Goal: Transaction & Acquisition: Purchase product/service

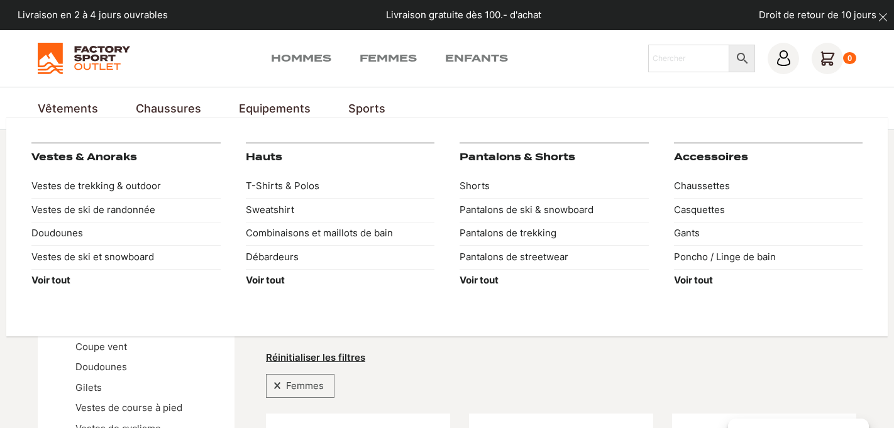
click at [86, 109] on link "Vêtements" at bounding box center [68, 108] width 60 height 17
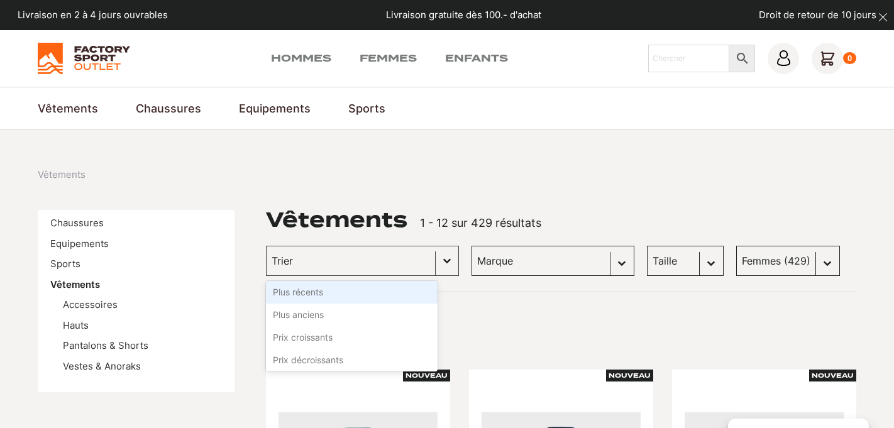
click at [500, 306] on div "Réinitialiser les filtres" at bounding box center [561, 313] width 591 height 17
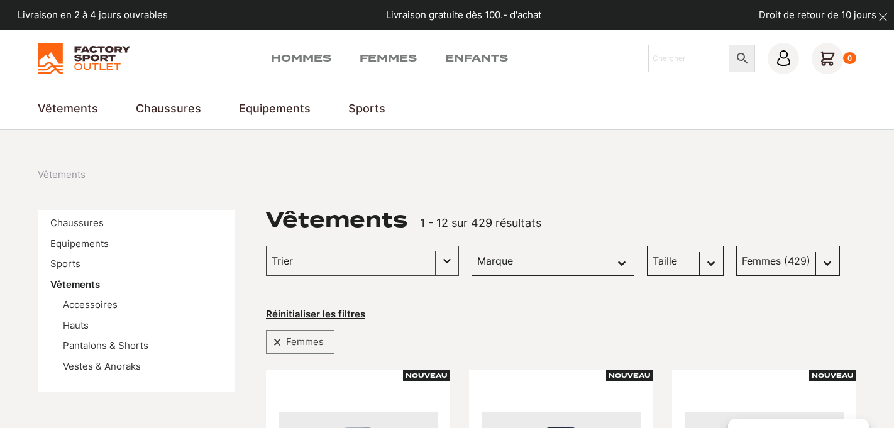
select select "scott"
click option "Scott (121)" at bounding box center [0, 0] width 0 height 0
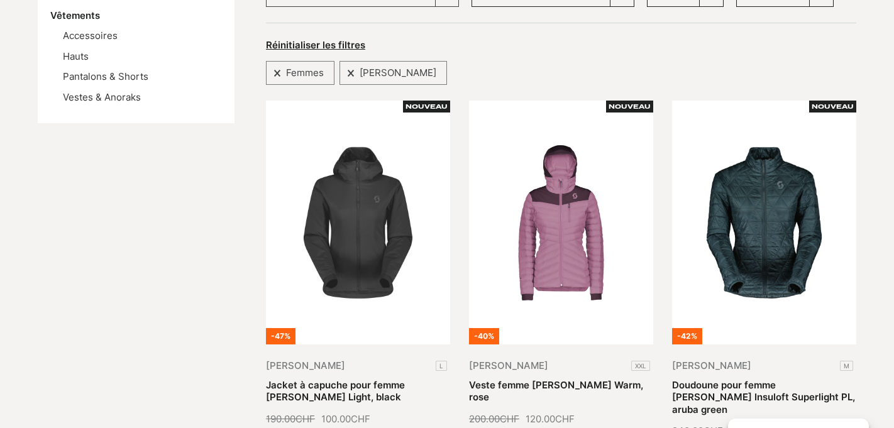
scroll to position [213, 0]
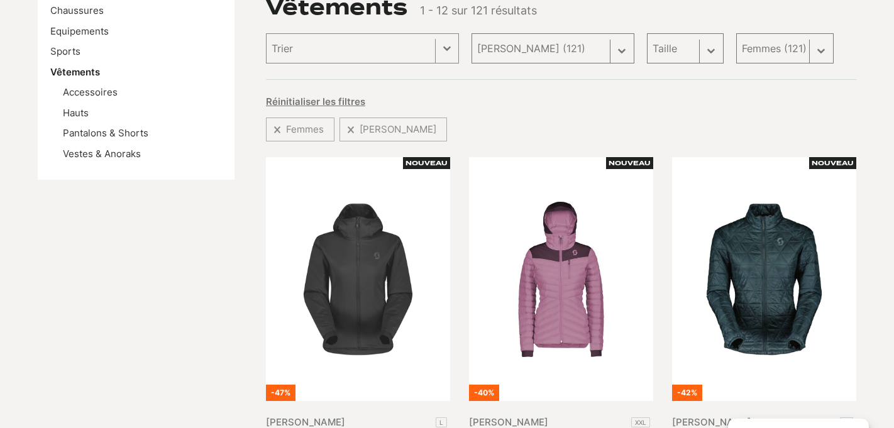
select select
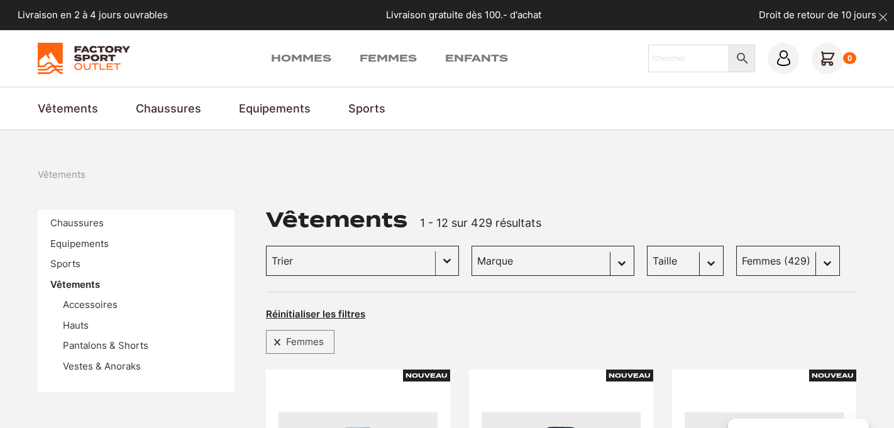
click at [411, 266] on div "Trier le contenu" at bounding box center [351, 261] width 169 height 29
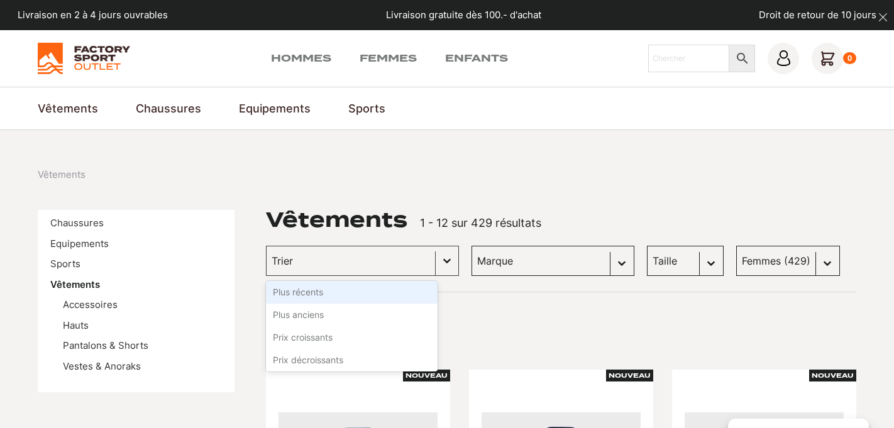
click at [501, 306] on div "Réinitialiser les filtres" at bounding box center [561, 313] width 591 height 17
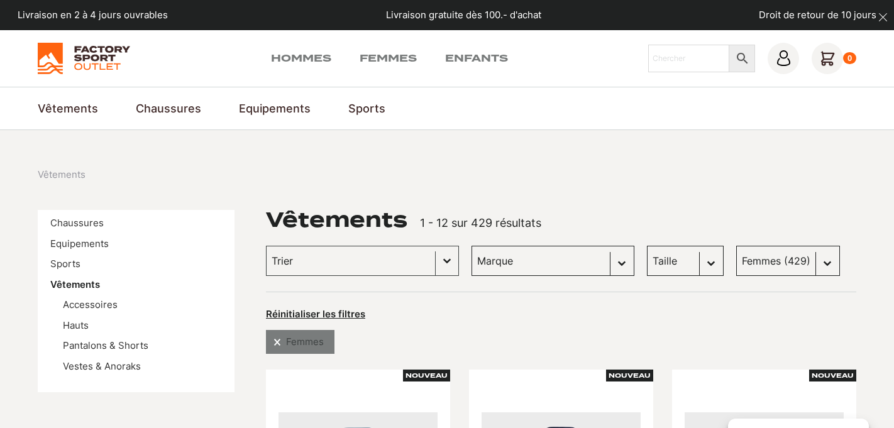
click at [299, 352] on div "Femmes" at bounding box center [300, 342] width 69 height 24
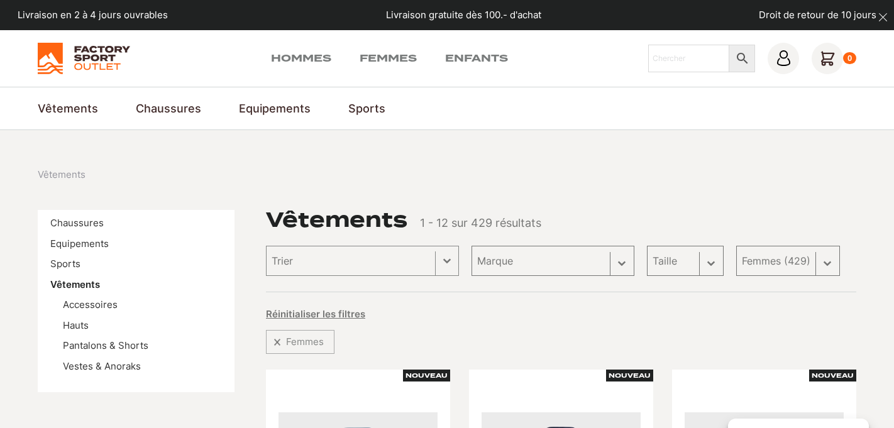
select select
select select "Offcanvas"
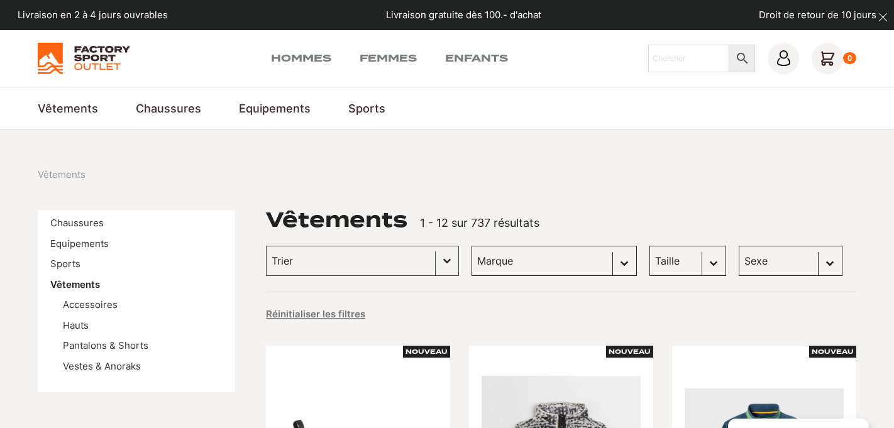
select select "hommes"
click option "Hommes (427)" at bounding box center [0, 0] width 0 height 0
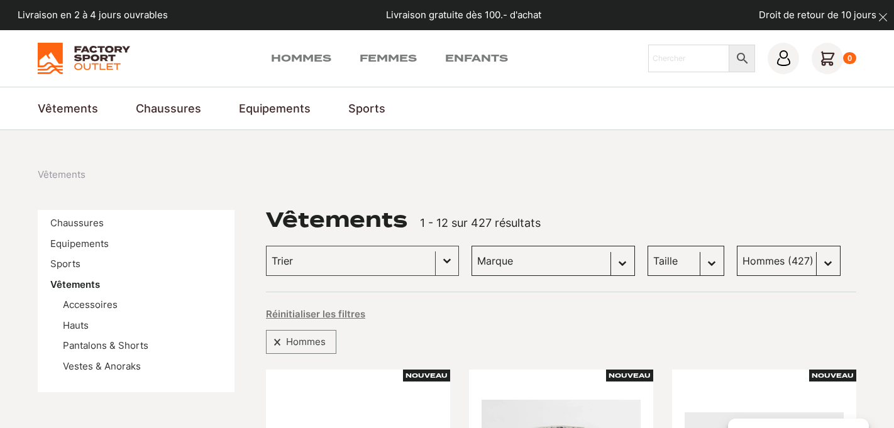
select select "hommes"
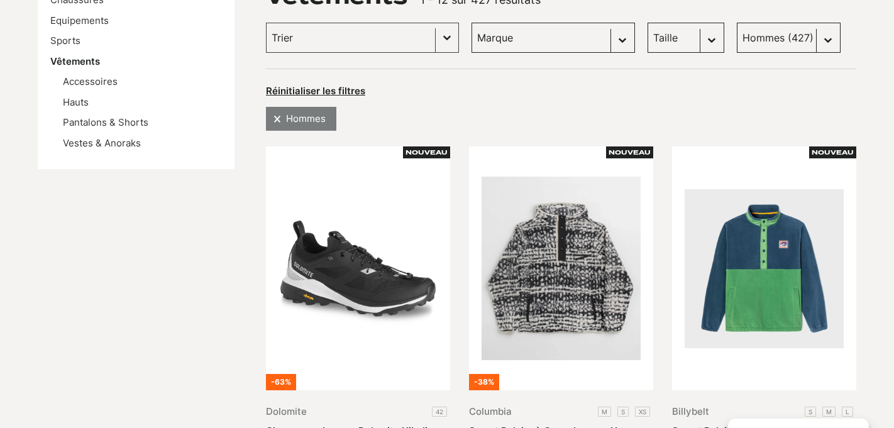
scroll to position [207, 0]
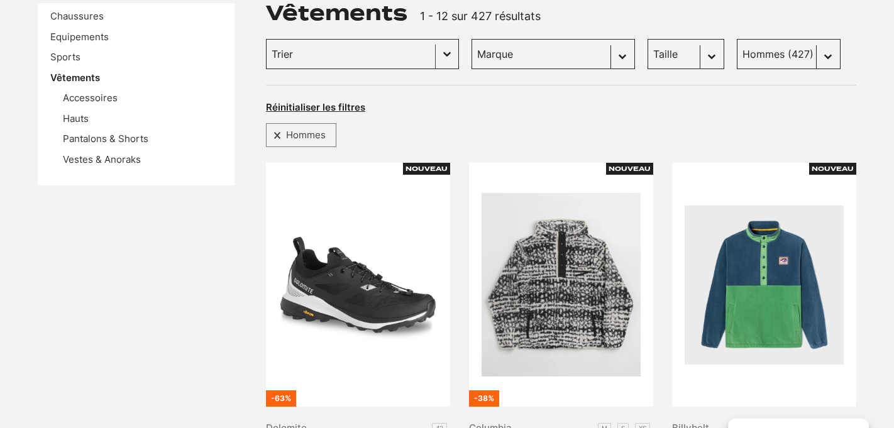
click at [368, 51] on input "Trier le contenu" at bounding box center [351, 54] width 158 height 16
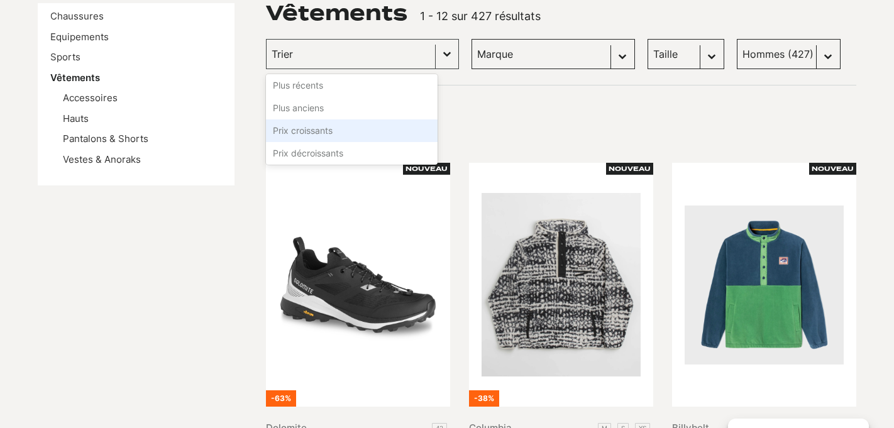
click at [342, 124] on li "Prix croissants" at bounding box center [352, 130] width 172 height 23
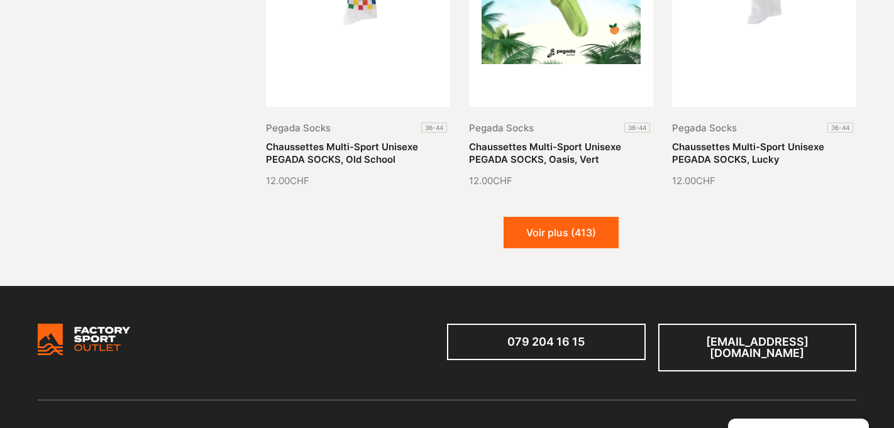
scroll to position [1608, 0]
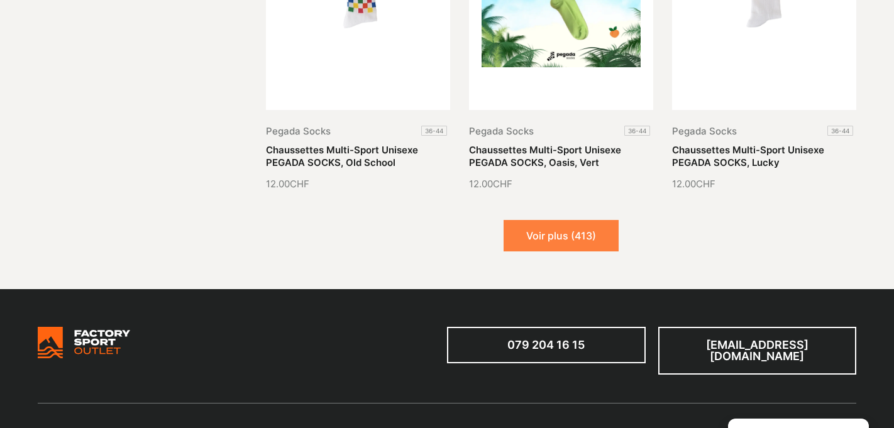
click at [589, 220] on button "Voir plus (413)" at bounding box center [561, 235] width 115 height 31
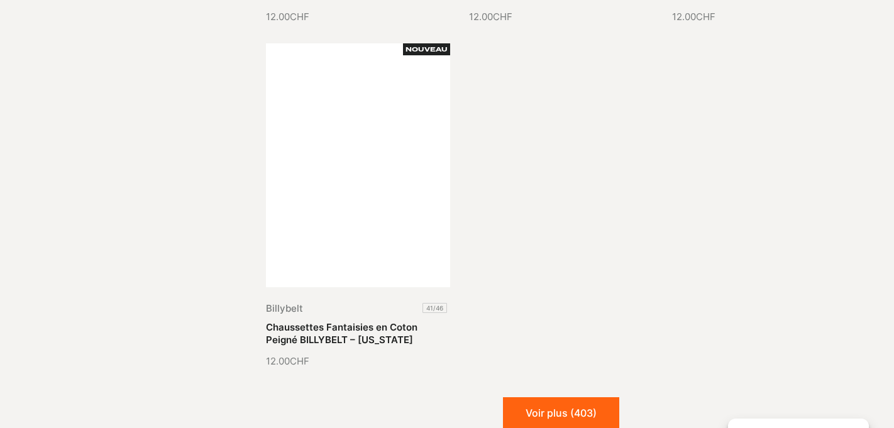
scroll to position [2828, 0]
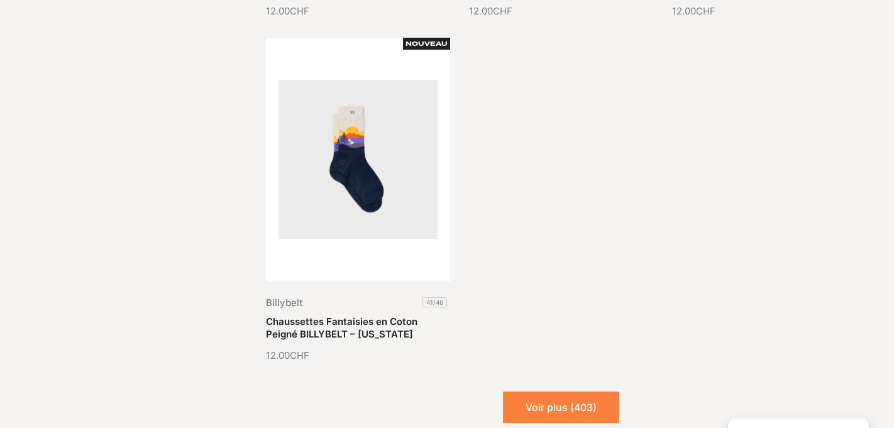
click at [583, 392] on button "Voir plus (403)" at bounding box center [561, 407] width 116 height 31
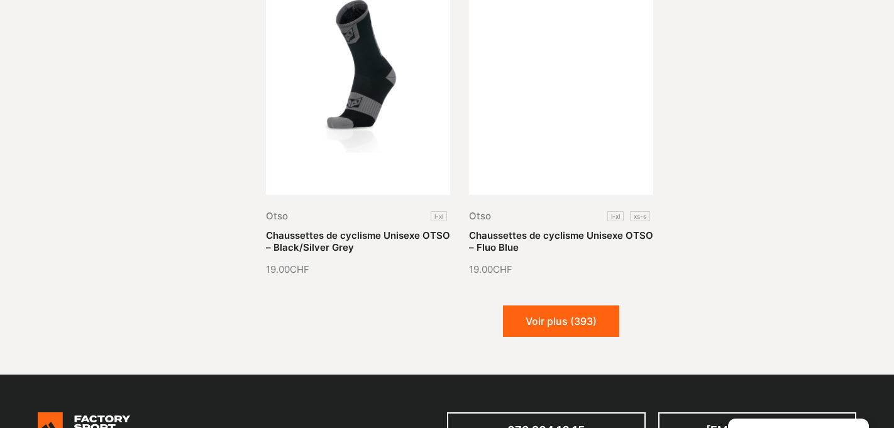
scroll to position [3944, 0]
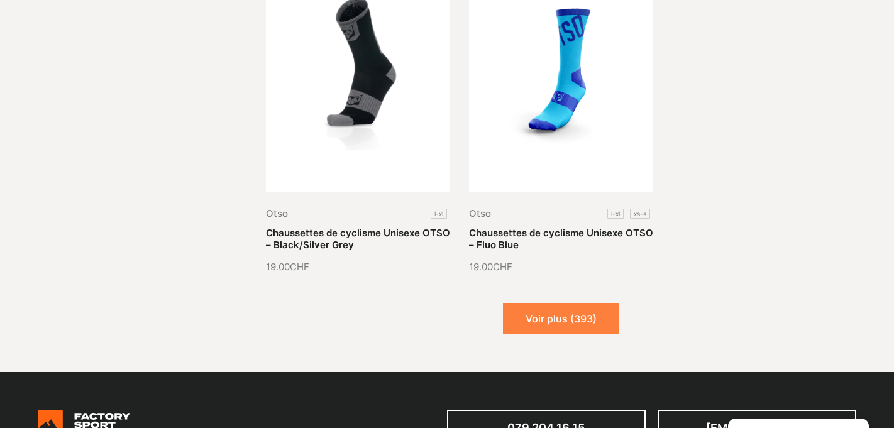
click at [587, 303] on button "Voir plus (393)" at bounding box center [561, 318] width 116 height 31
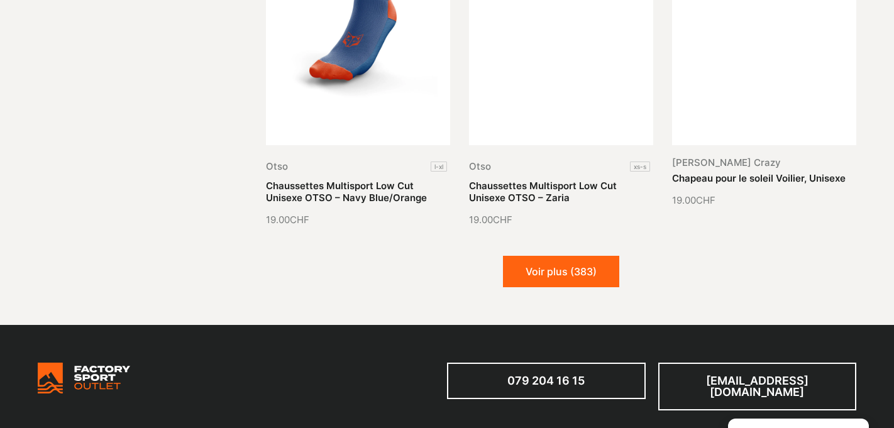
scroll to position [5056, 0]
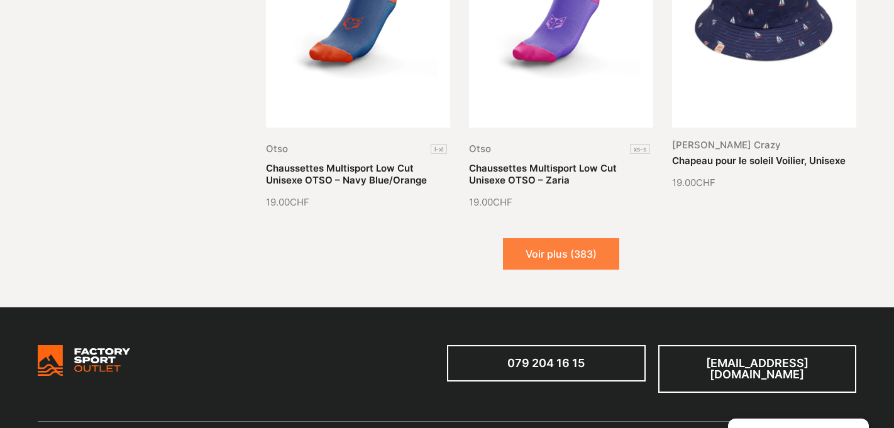
click at [570, 238] on button "Voir plus (383)" at bounding box center [561, 253] width 116 height 31
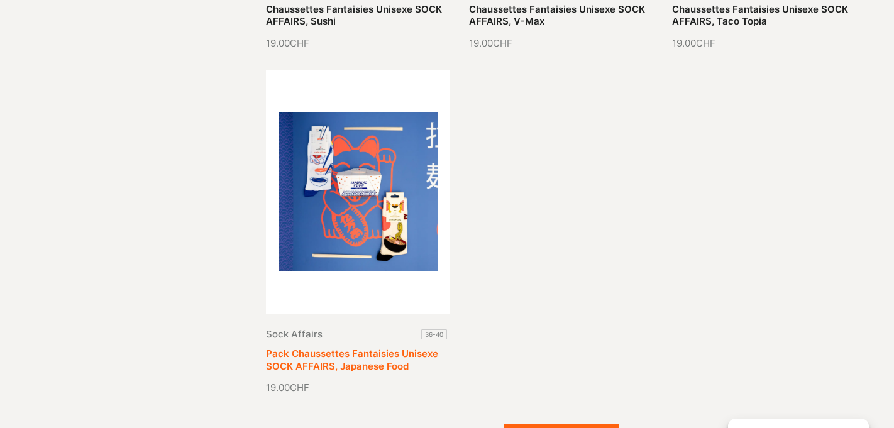
scroll to position [6251, 0]
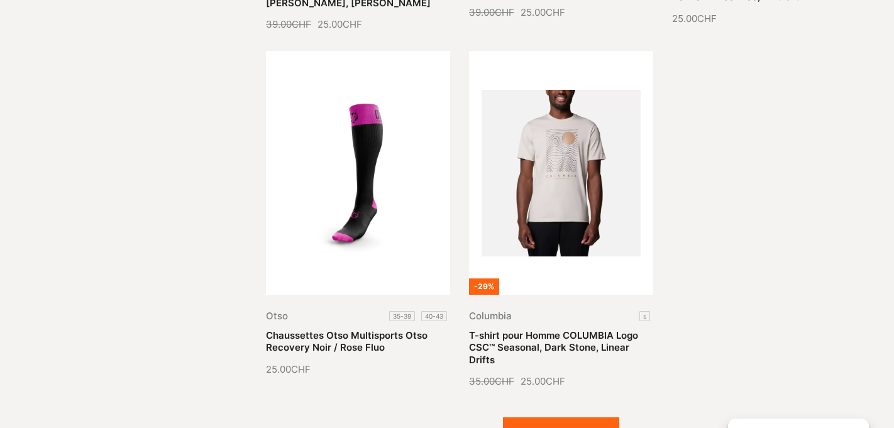
scroll to position [7313, 0]
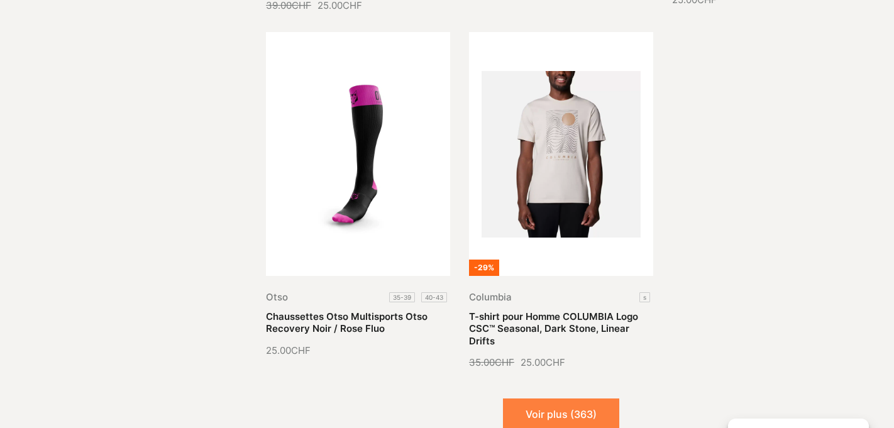
click at [597, 399] on button "Voir plus (363)" at bounding box center [561, 414] width 116 height 31
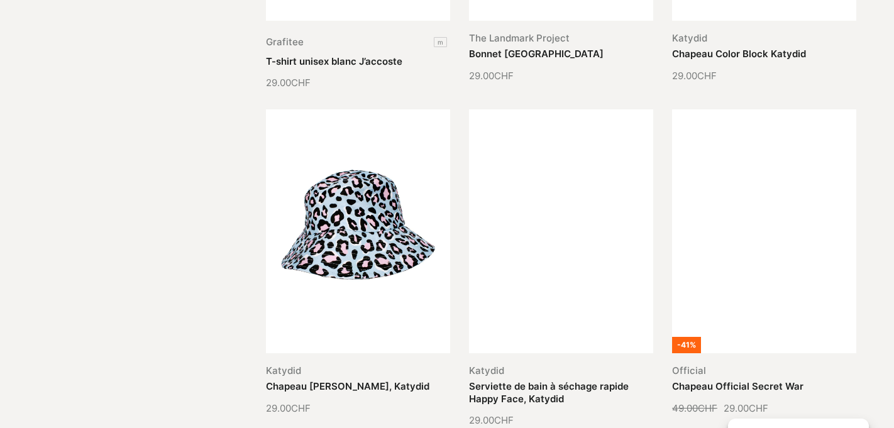
scroll to position [8554, 0]
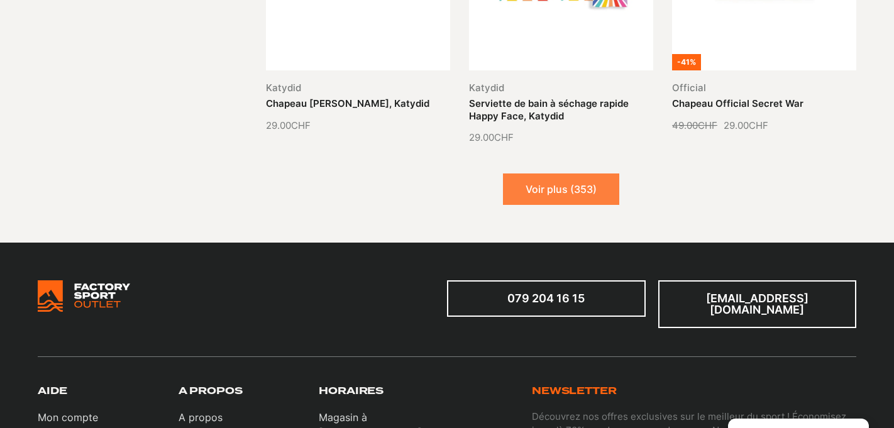
click at [612, 174] on button "Voir plus (353)" at bounding box center [561, 189] width 116 height 31
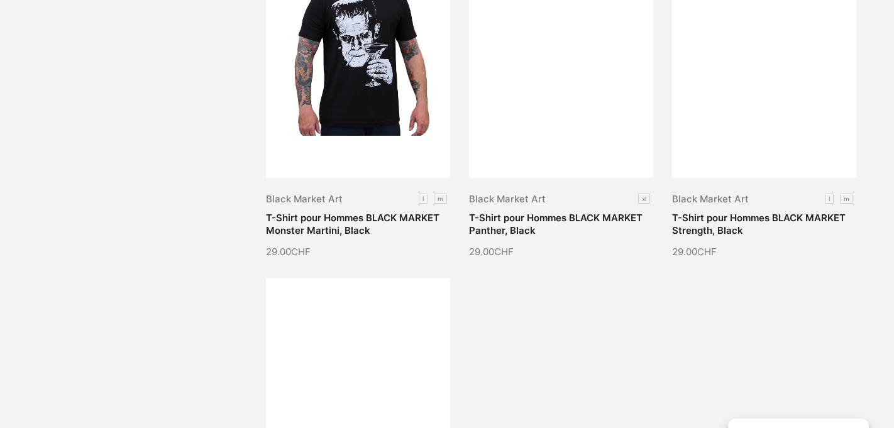
scroll to position [9735, 0]
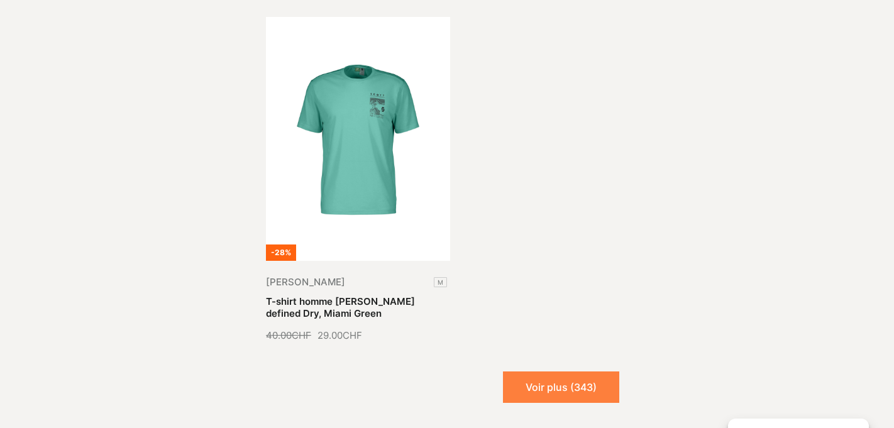
click at [555, 372] on button "Voir plus (343)" at bounding box center [561, 387] width 116 height 31
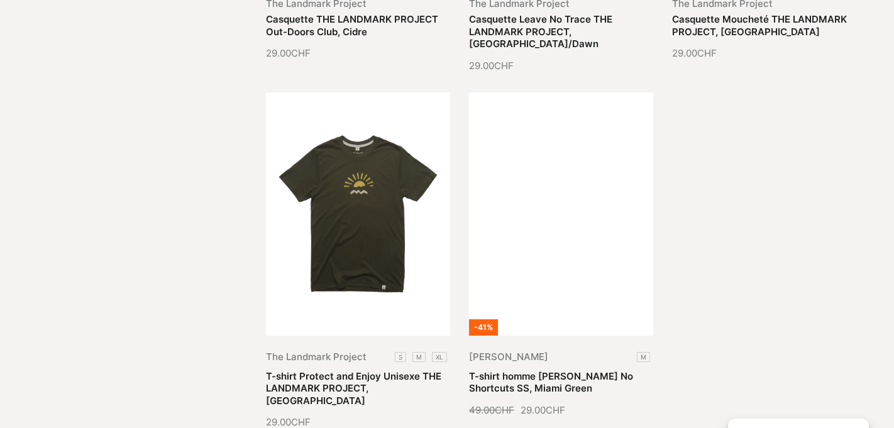
scroll to position [10699, 0]
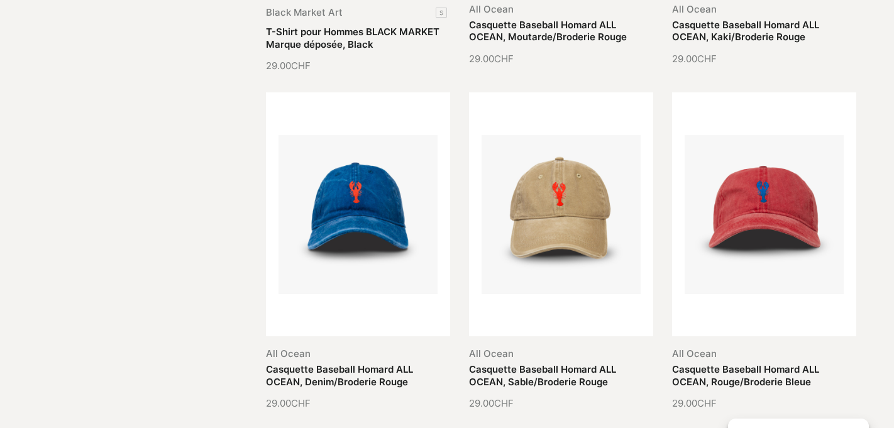
scroll to position [11784, 0]
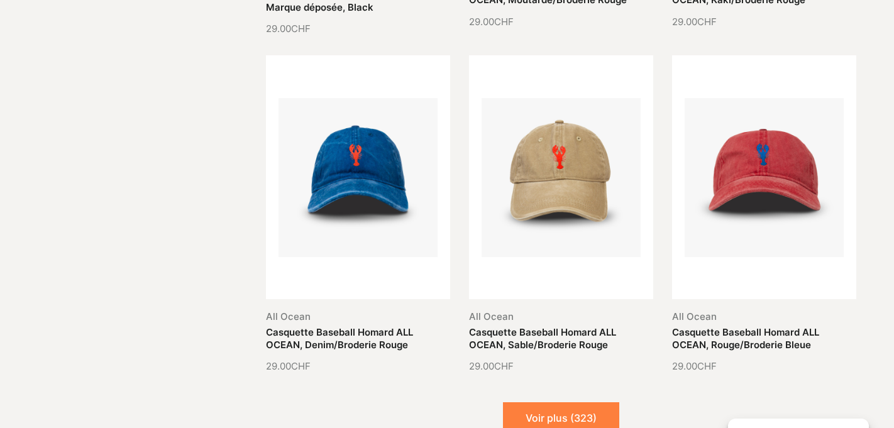
click at [576, 402] on button "Voir plus (323)" at bounding box center [561, 417] width 116 height 31
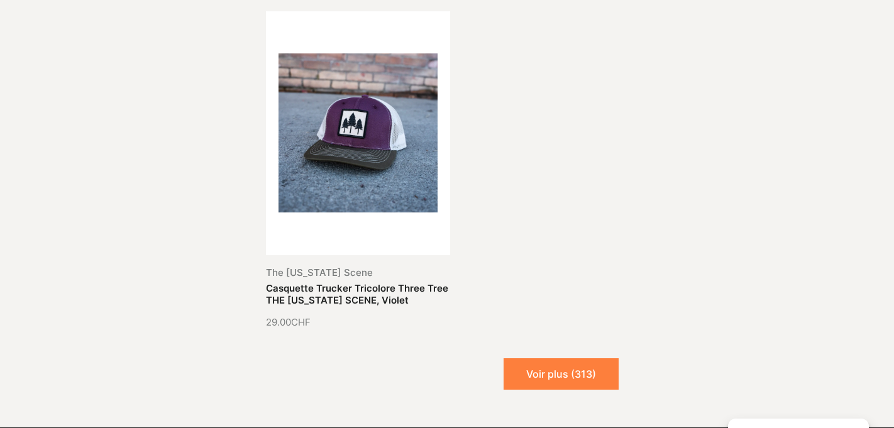
scroll to position [13182, 0]
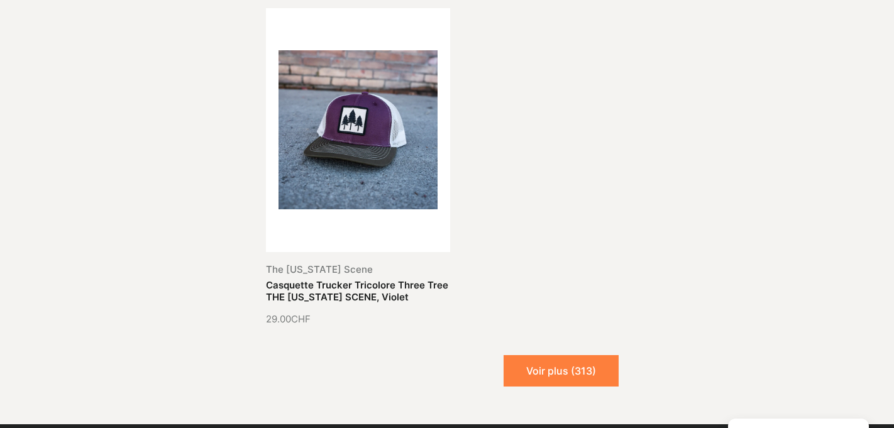
click at [560, 355] on button "Voir plus (313)" at bounding box center [561, 370] width 115 height 31
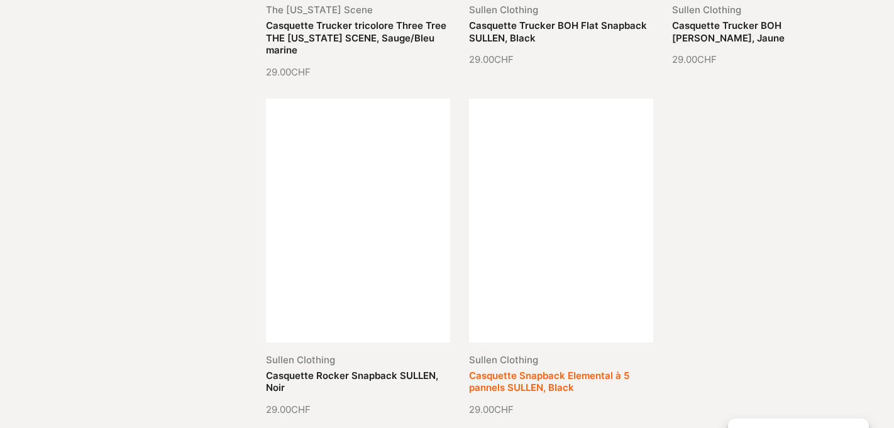
scroll to position [14119, 0]
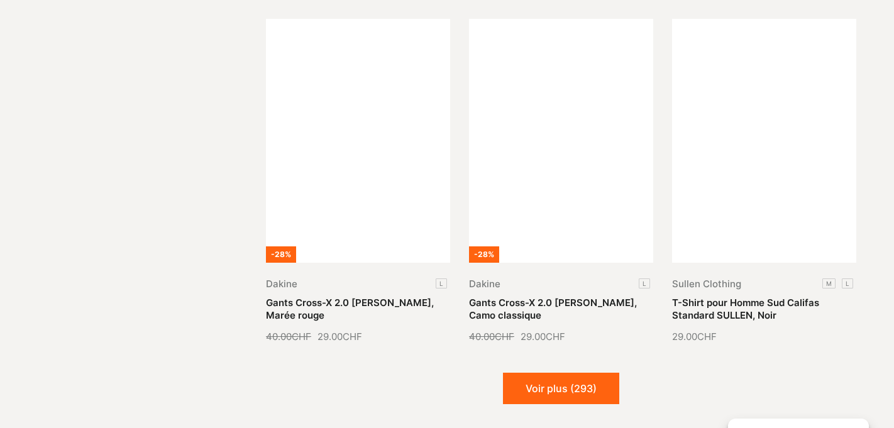
scroll to position [15246, 0]
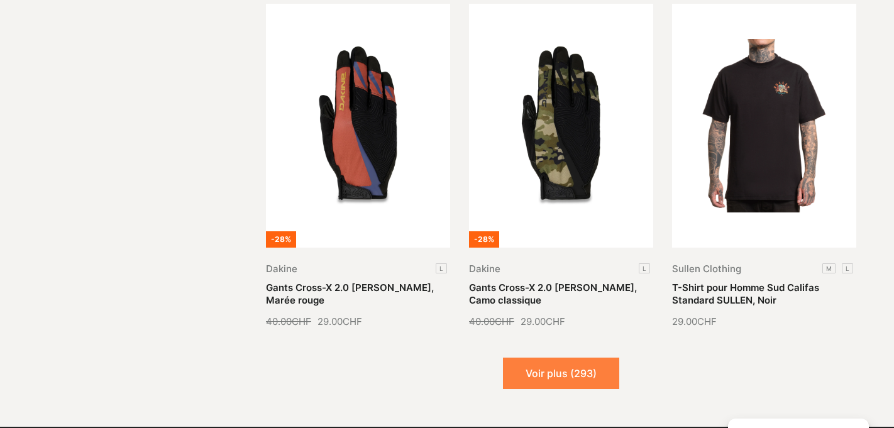
click at [530, 358] on button "Voir plus (293)" at bounding box center [561, 373] width 116 height 31
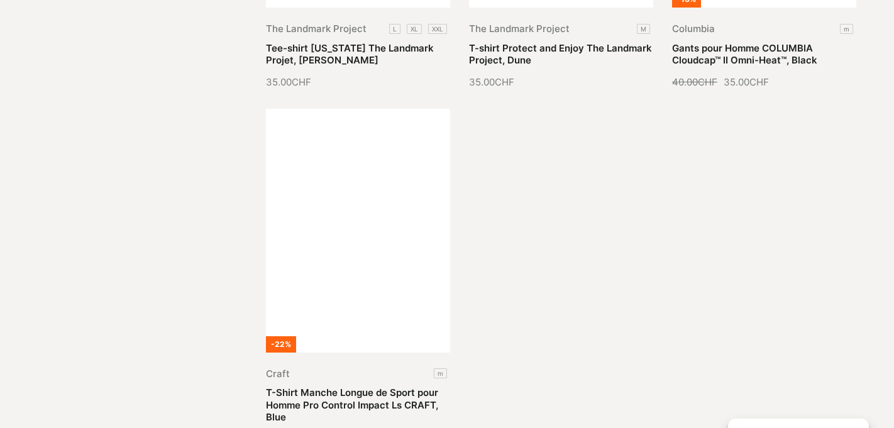
scroll to position [16584, 0]
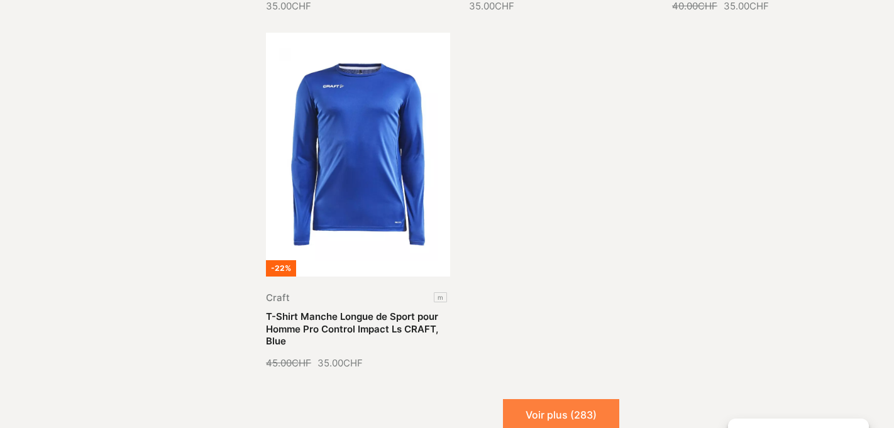
click at [548, 399] on button "Voir plus (283)" at bounding box center [561, 414] width 116 height 31
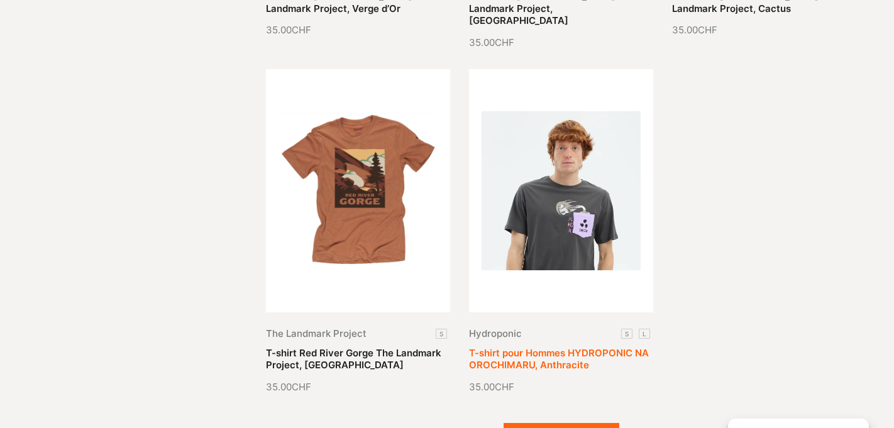
scroll to position [17647, 0]
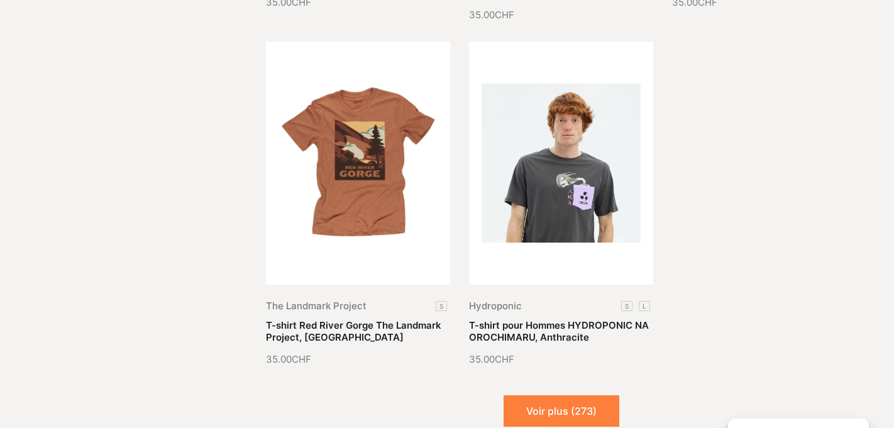
click at [580, 396] on button "Voir plus (273)" at bounding box center [562, 411] width 116 height 31
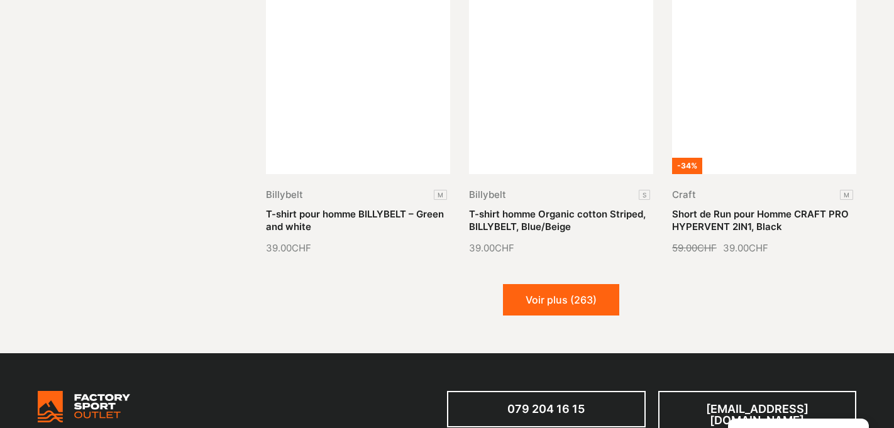
scroll to position [18856, 0]
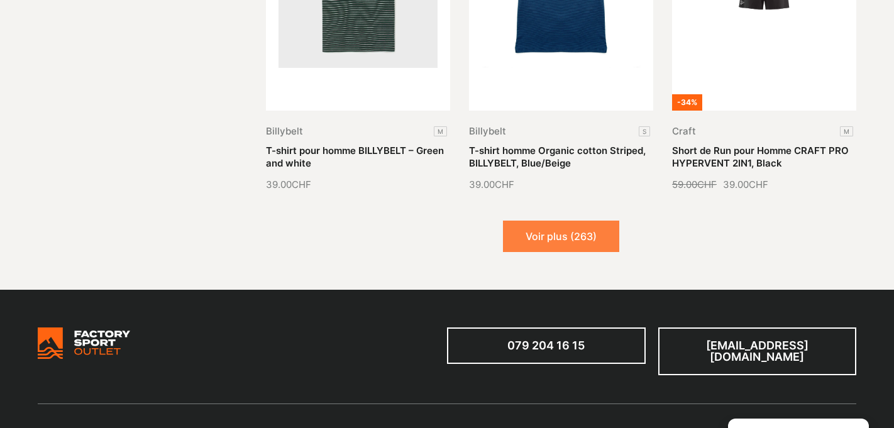
click at [605, 221] on button "Voir plus (263)" at bounding box center [561, 236] width 116 height 31
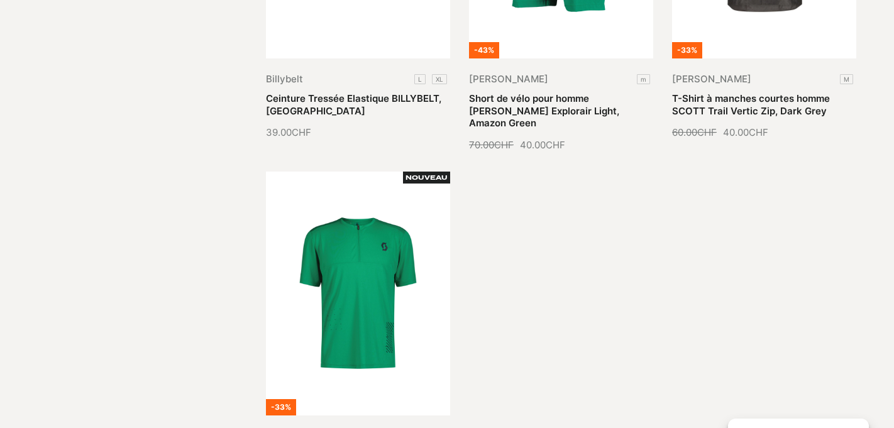
scroll to position [19998, 0]
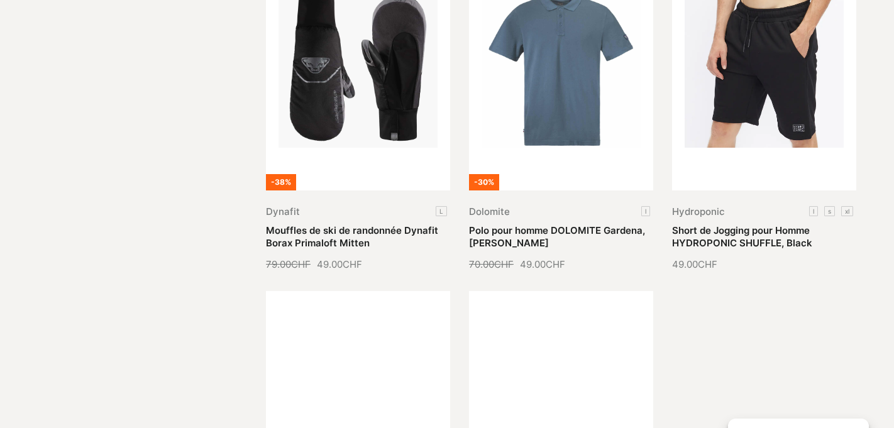
scroll to position [21070, 0]
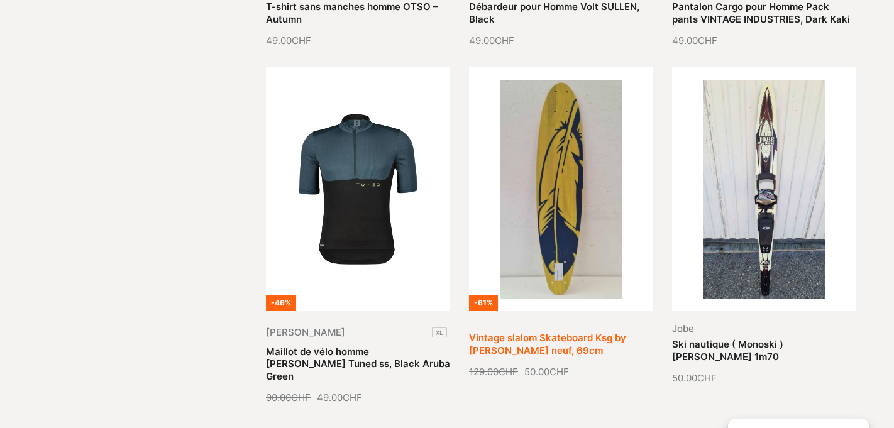
scroll to position [22133, 0]
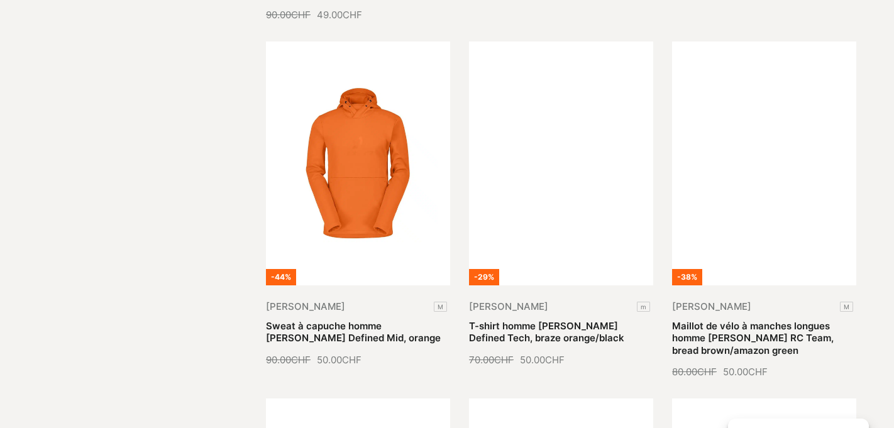
scroll to position [22514, 0]
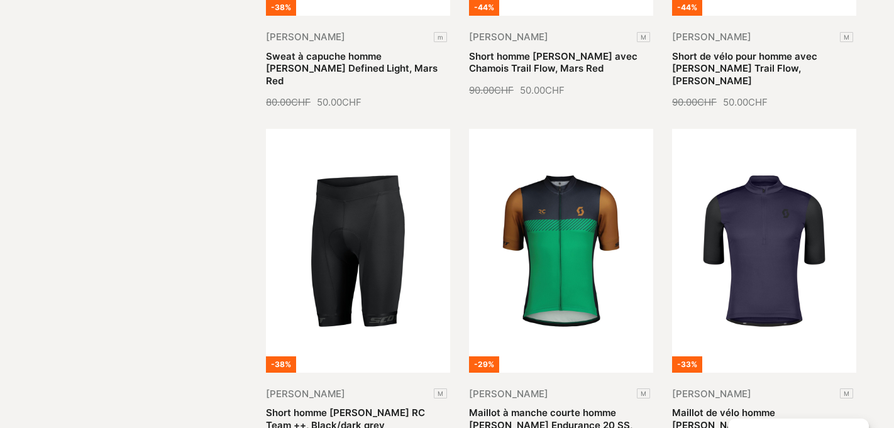
scroll to position [23170, 0]
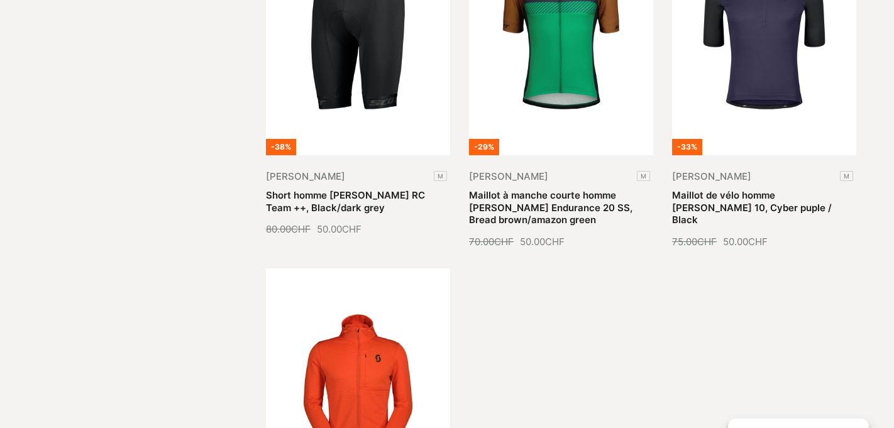
scroll to position [23491, 0]
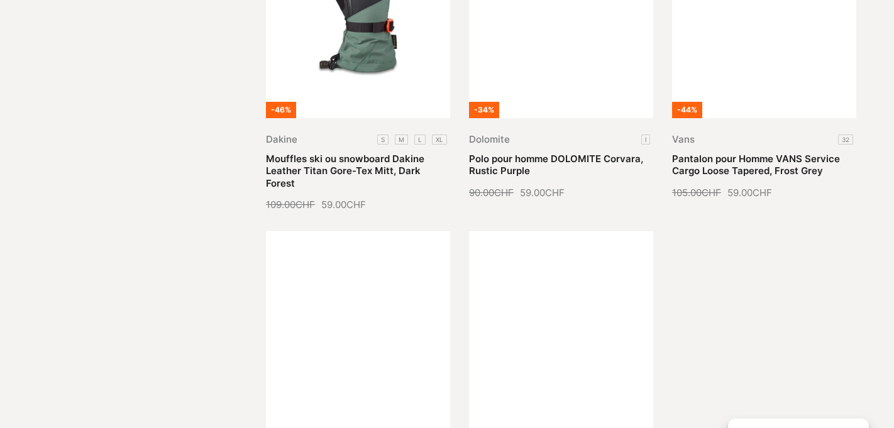
scroll to position [24534, 0]
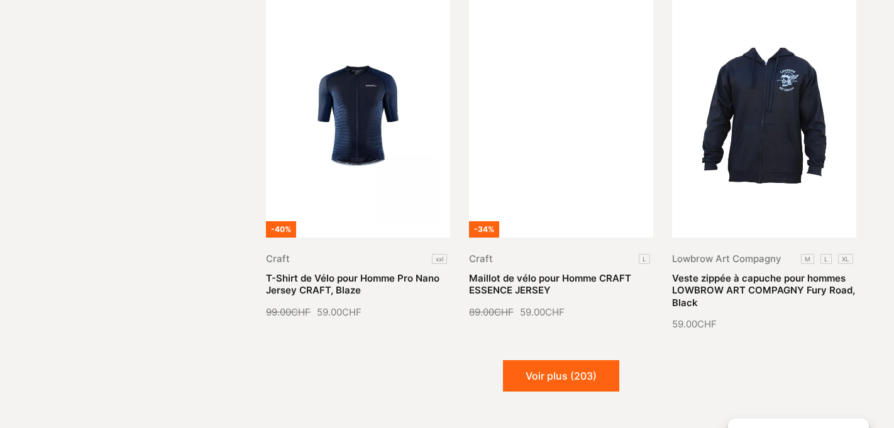
scroll to position [25781, 0]
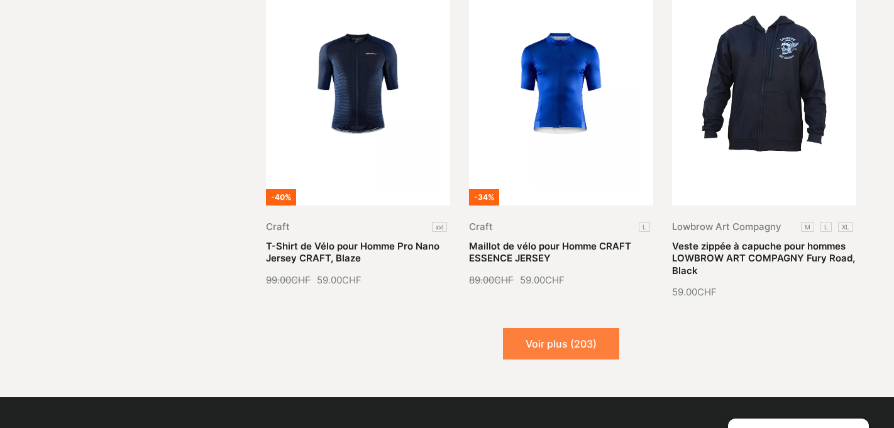
click at [600, 328] on button "Voir plus (203)" at bounding box center [561, 343] width 116 height 31
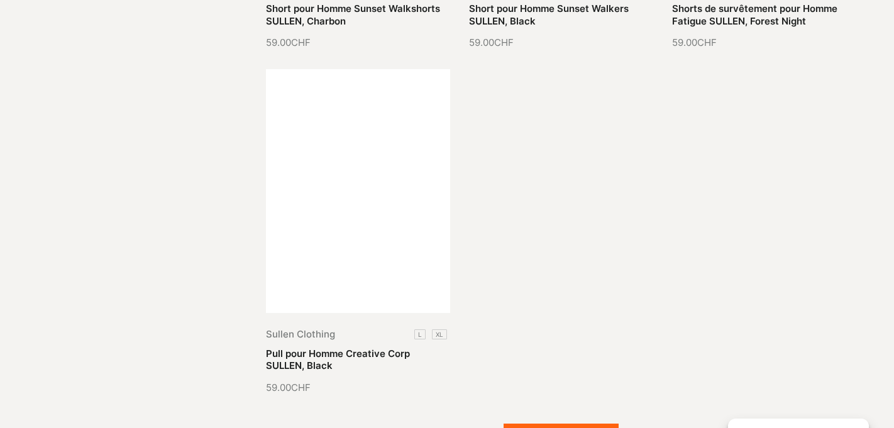
scroll to position [27074, 0]
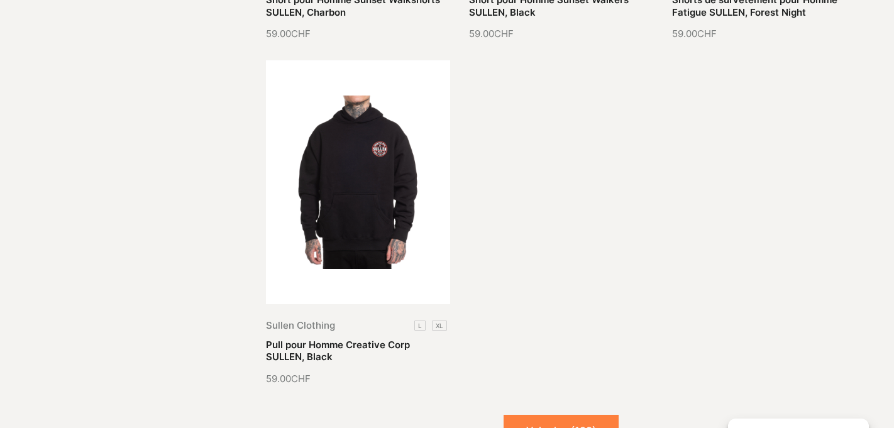
click at [553, 415] on button "Voir plus (193)" at bounding box center [561, 430] width 115 height 31
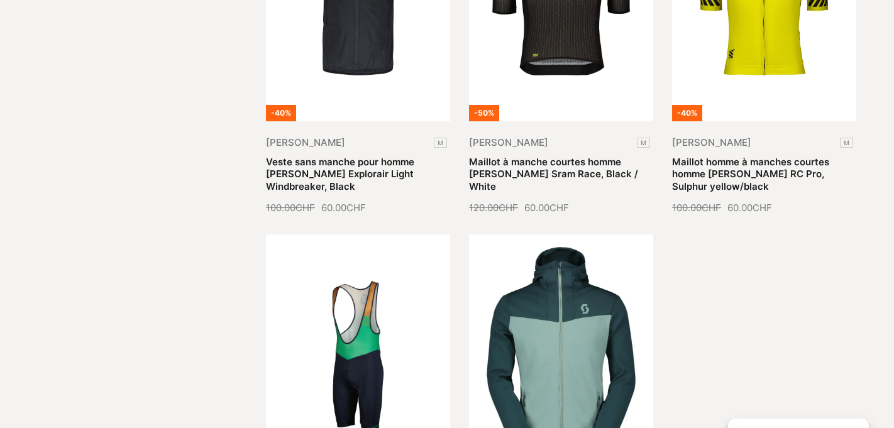
scroll to position [28084, 0]
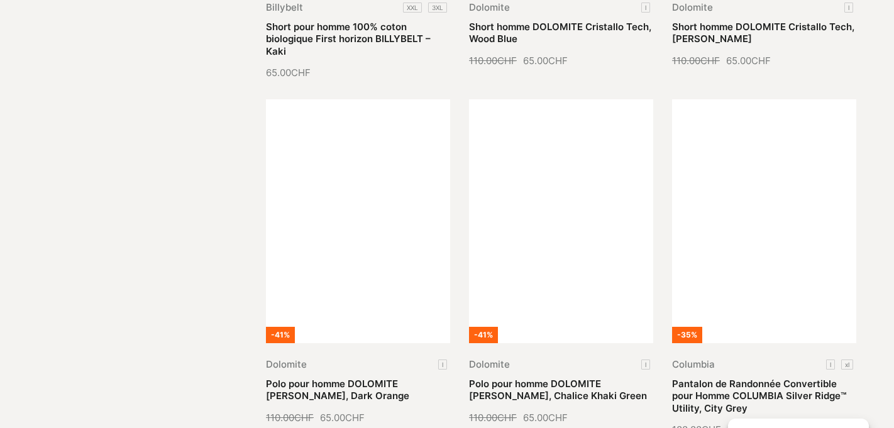
scroll to position [29406, 0]
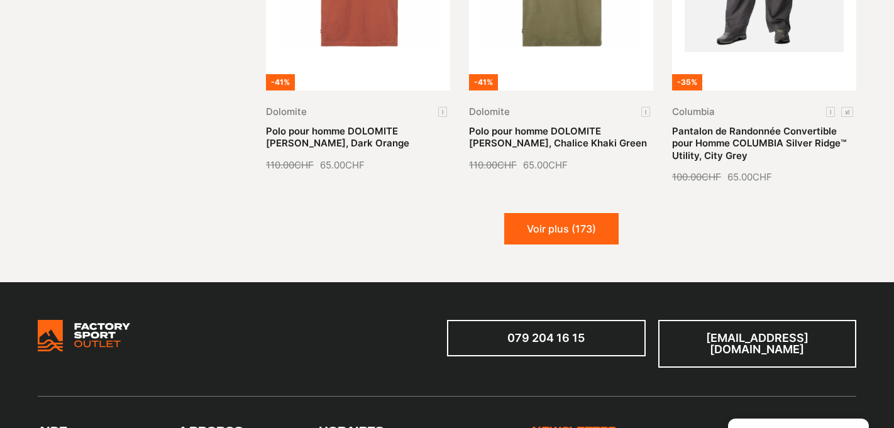
click at [583, 213] on button "Voir plus (173)" at bounding box center [561, 228] width 114 height 31
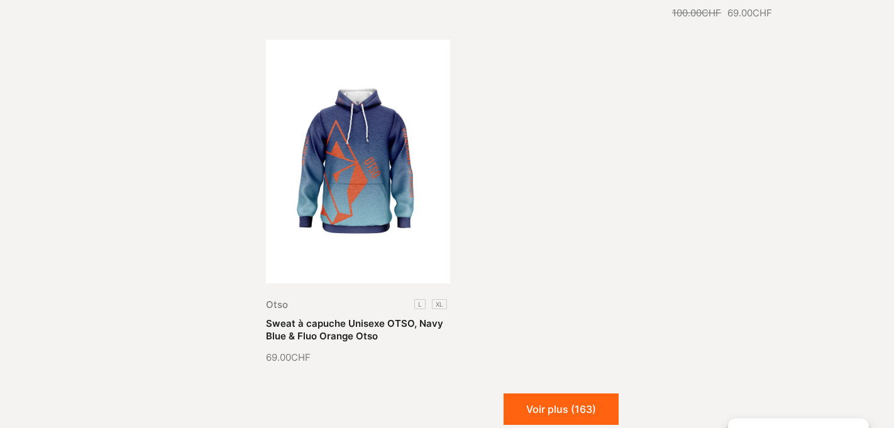
scroll to position [30624, 0]
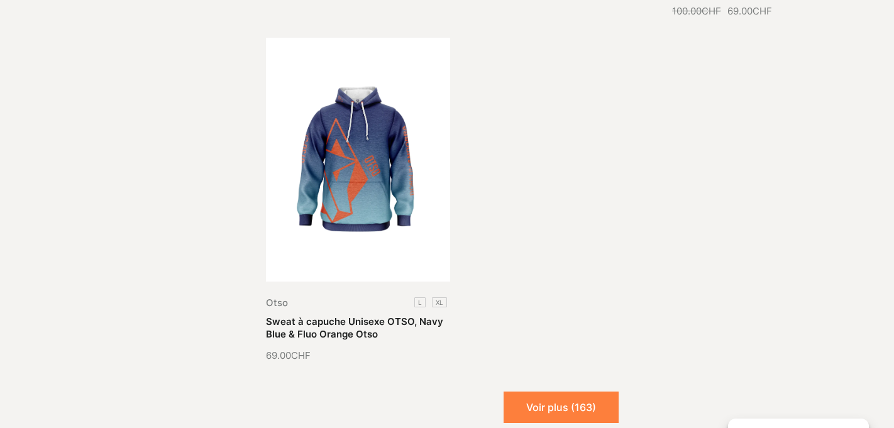
click at [603, 392] on button "Voir plus (163)" at bounding box center [561, 407] width 115 height 31
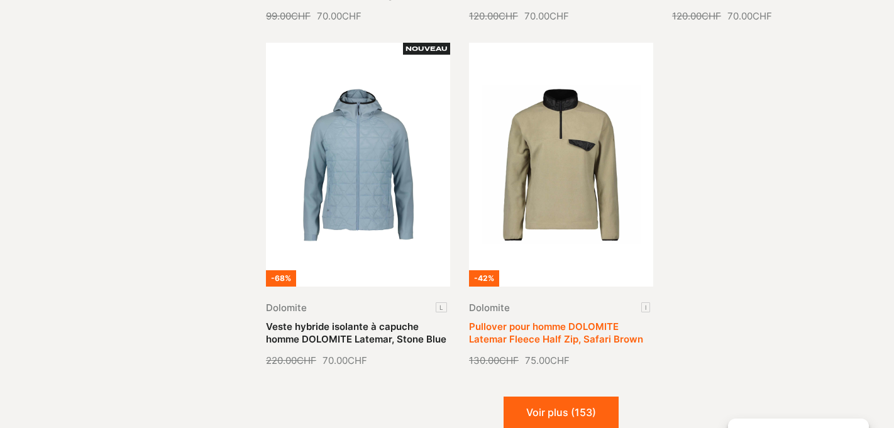
scroll to position [31677, 0]
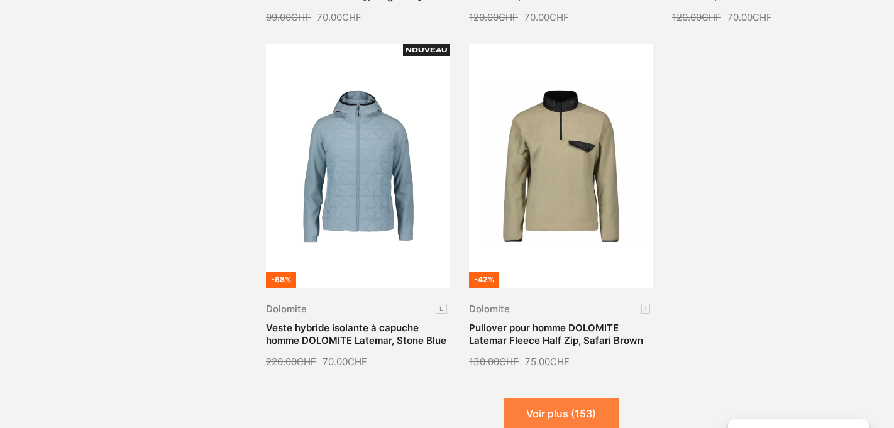
click at [596, 398] on button "Voir plus (153)" at bounding box center [561, 413] width 115 height 31
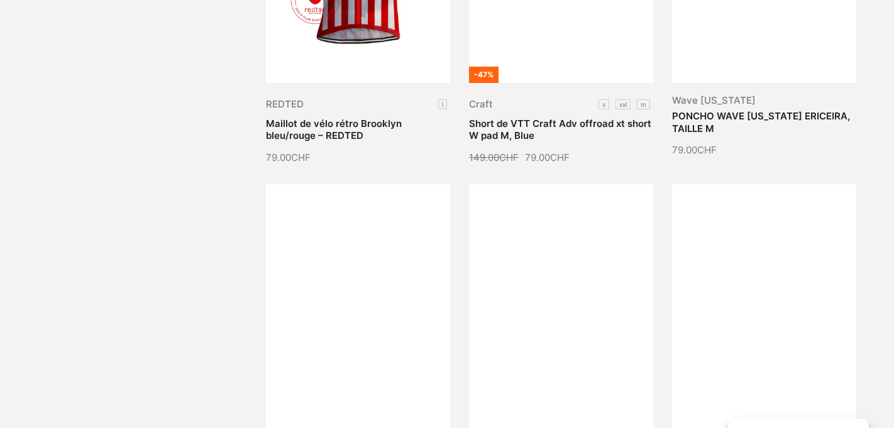
scroll to position [32641, 0]
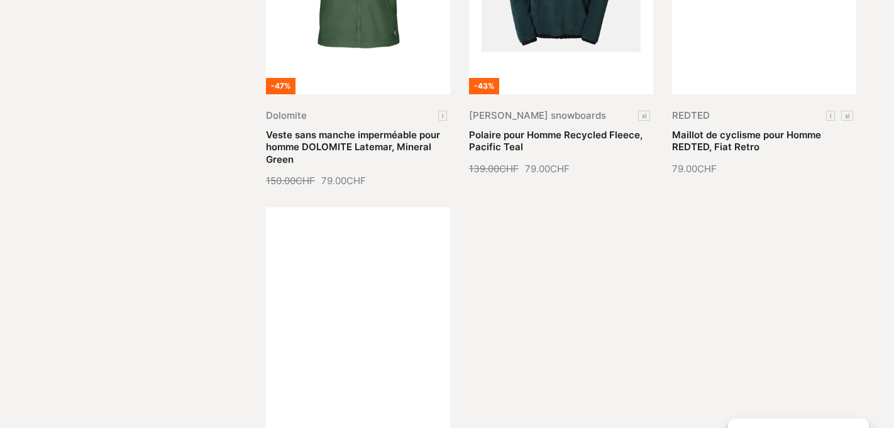
scroll to position [34088, 0]
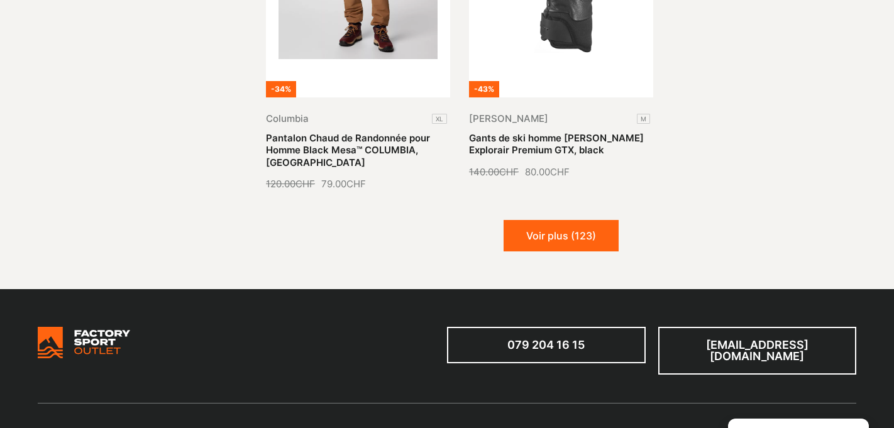
scroll to position [35359, 0]
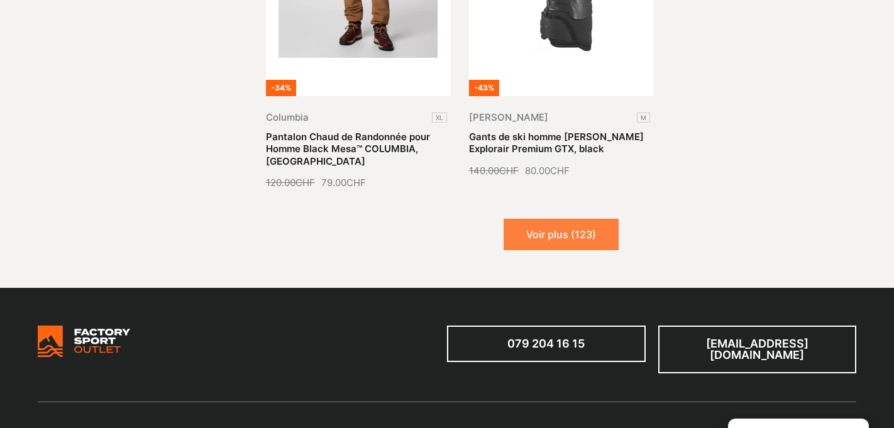
click at [576, 219] on button "Voir plus (123)" at bounding box center [561, 234] width 115 height 31
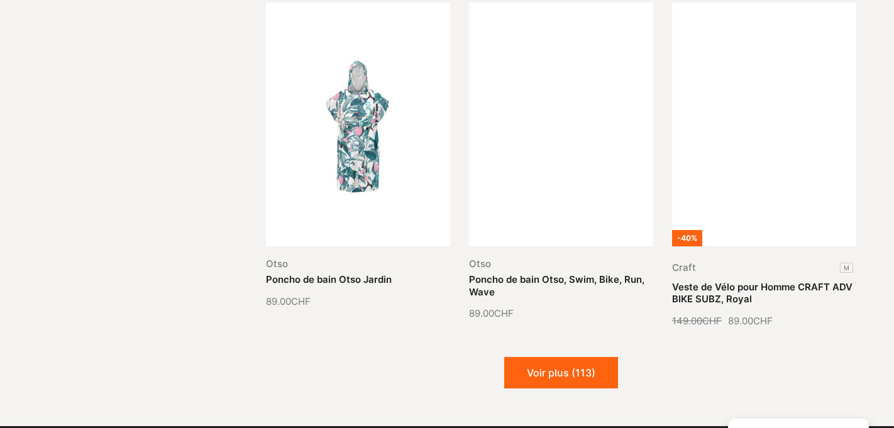
scroll to position [36267, 0]
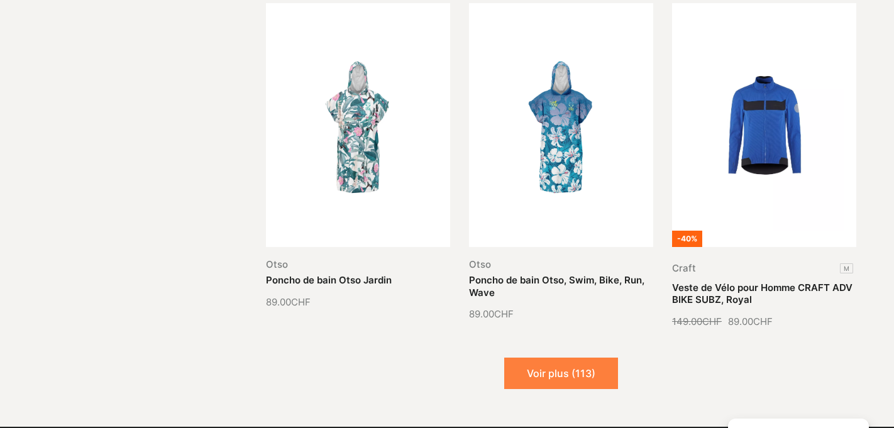
click at [555, 358] on button "Voir plus (113)" at bounding box center [561, 373] width 114 height 31
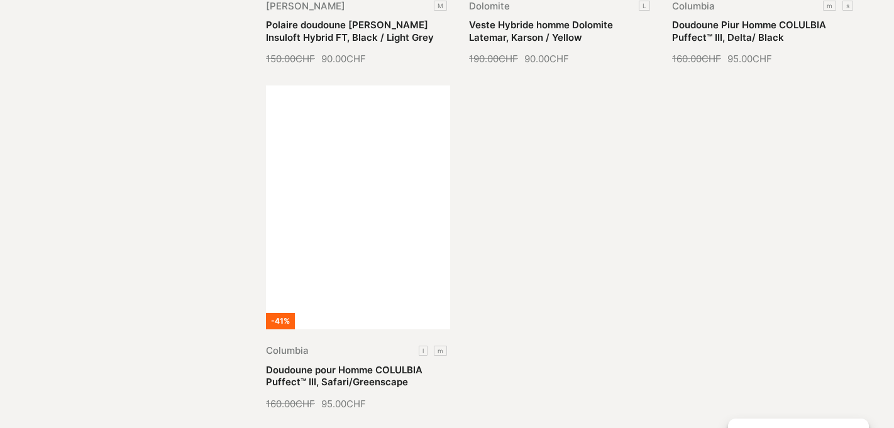
scroll to position [37573, 0]
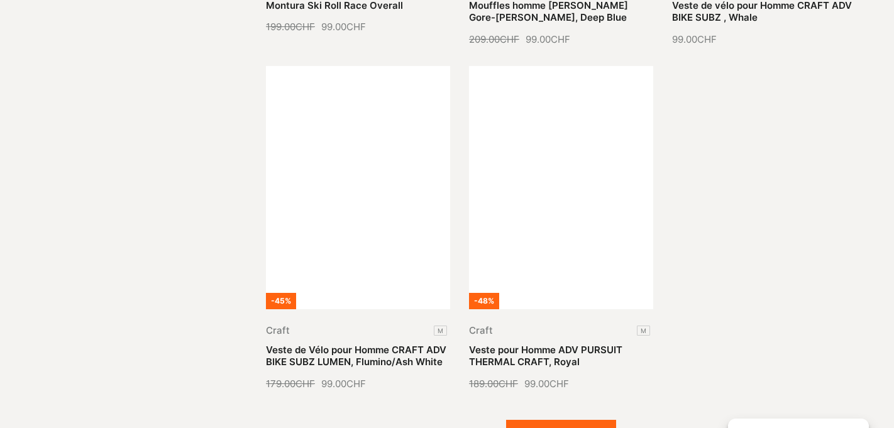
scroll to position [38725, 0]
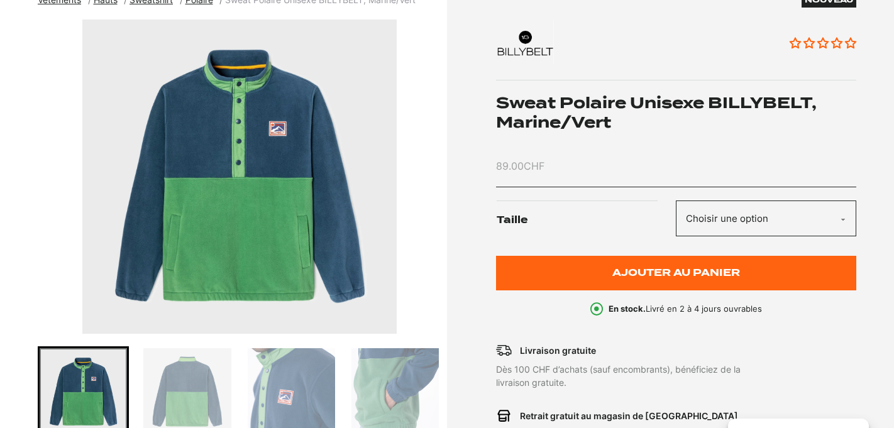
scroll to position [179, 0]
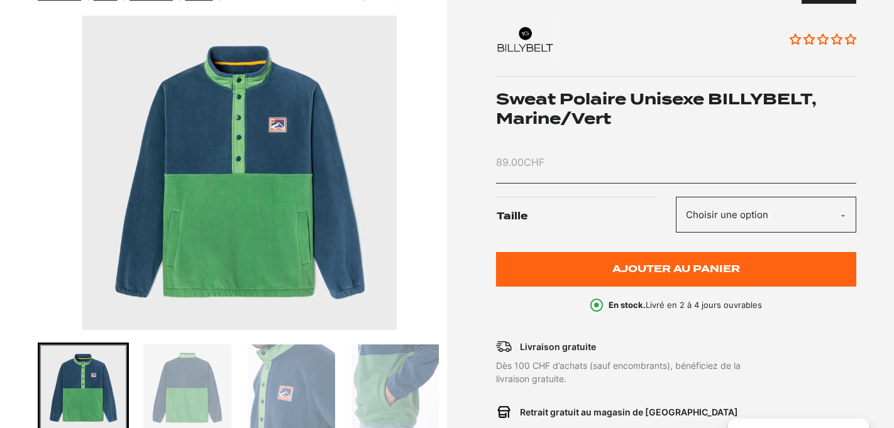
click at [196, 380] on img "Go to slide 2" at bounding box center [186, 388] width 87 height 87
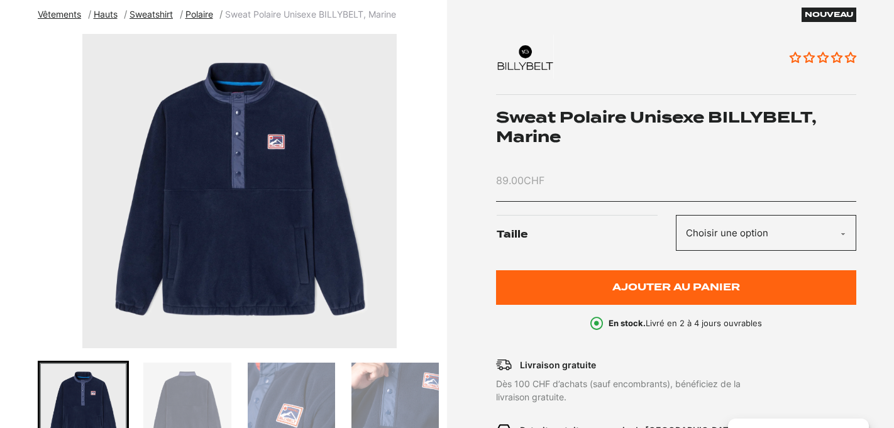
scroll to position [173, 0]
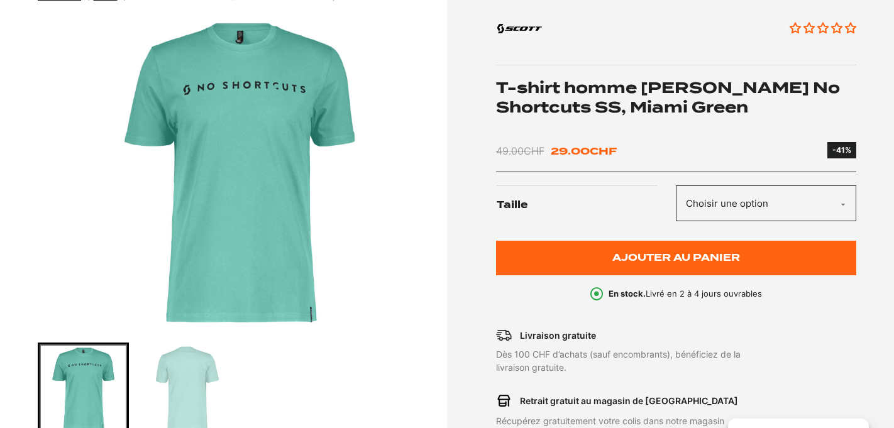
scroll to position [180, 0]
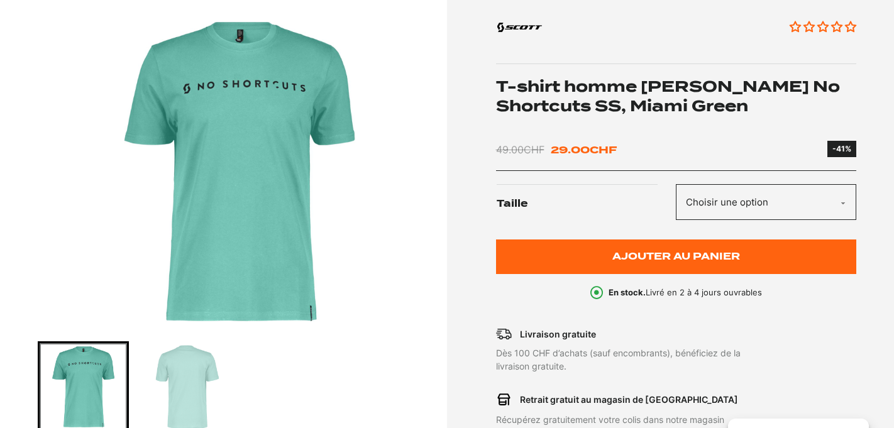
click at [184, 375] on img "Go to slide 2" at bounding box center [186, 386] width 87 height 87
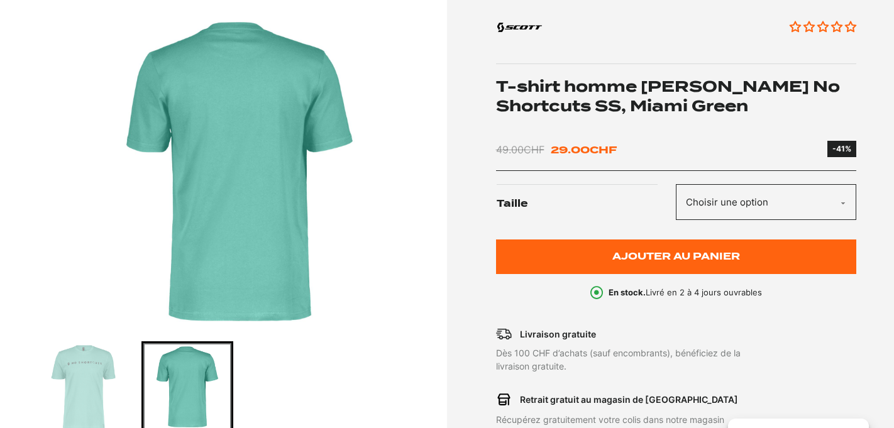
click at [115, 395] on img "Go to slide 1" at bounding box center [83, 386] width 87 height 87
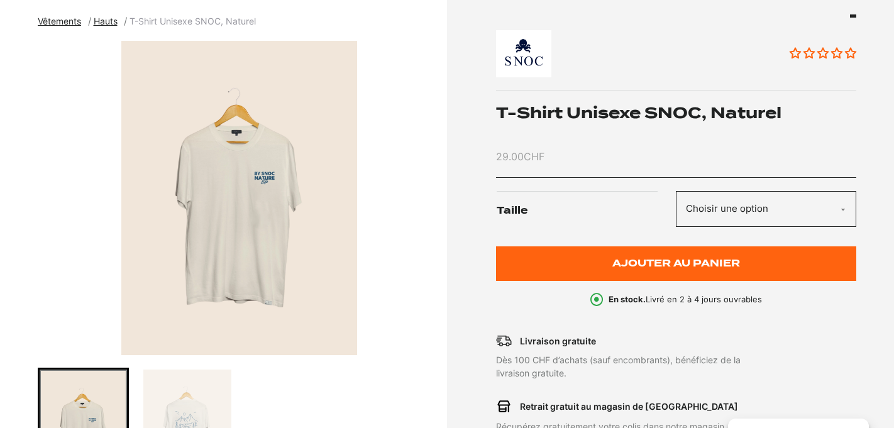
scroll to position [170, 0]
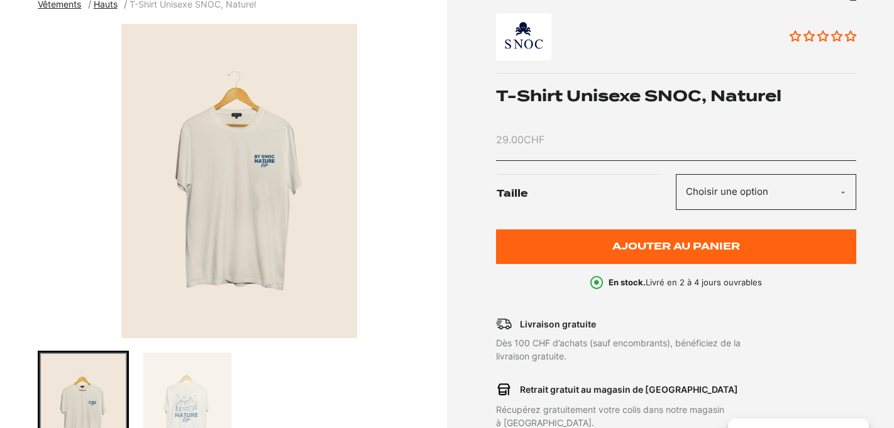
click at [194, 400] on img "Go to slide 2" at bounding box center [186, 411] width 87 height 117
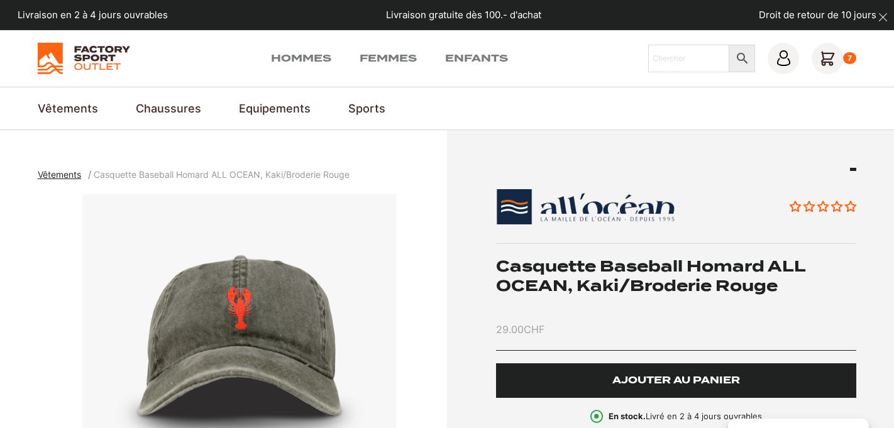
scroll to position [63, 0]
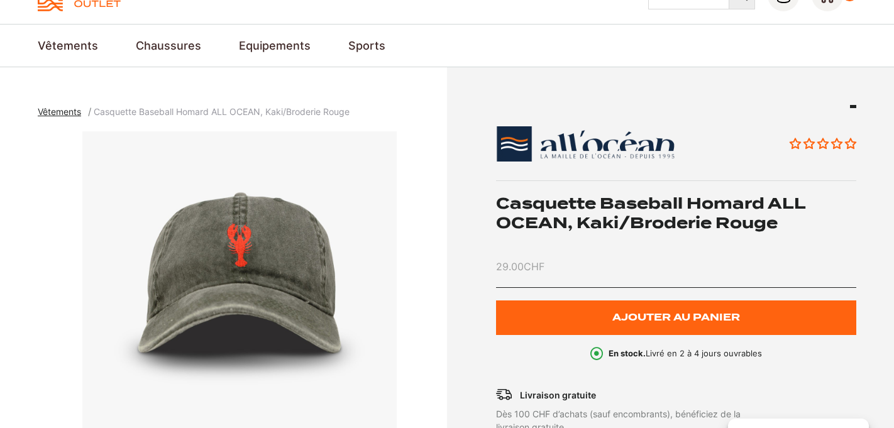
click at [744, 258] on div "Aucun avis Casquette Baseball Homard ALL OCEAN, Kaki/Broderie Rouge 29.00 CHF P…" at bounding box center [676, 232] width 361 height 255
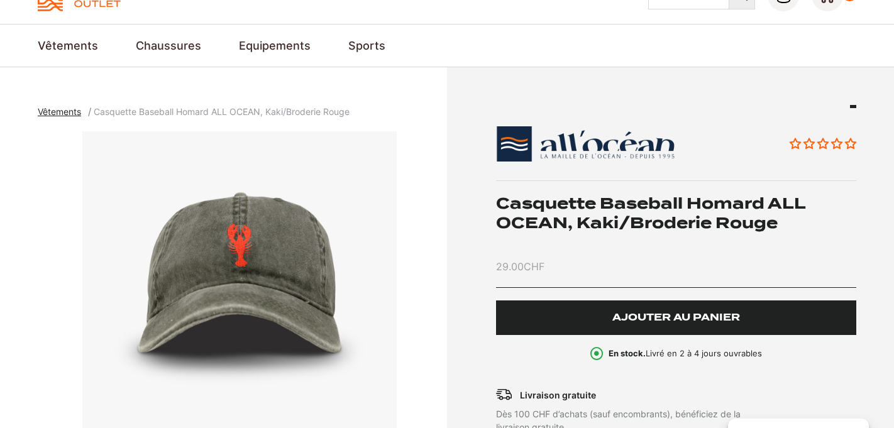
click at [708, 315] on span "Ajouter au panier" at bounding box center [677, 318] width 128 height 11
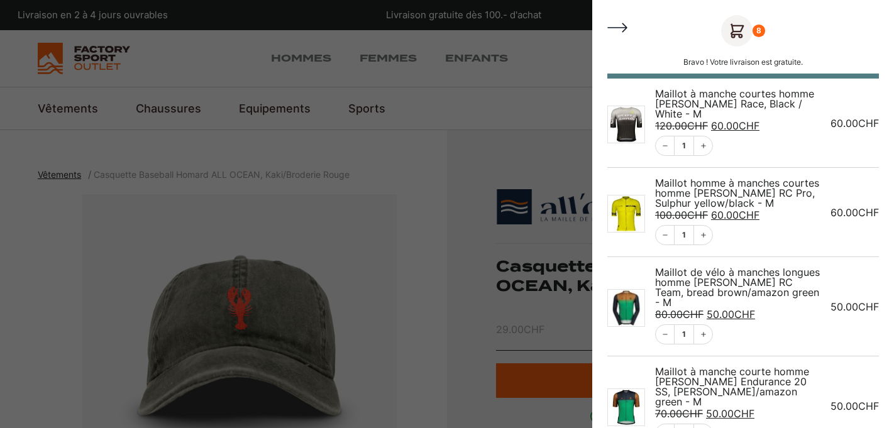
scroll to position [495, 0]
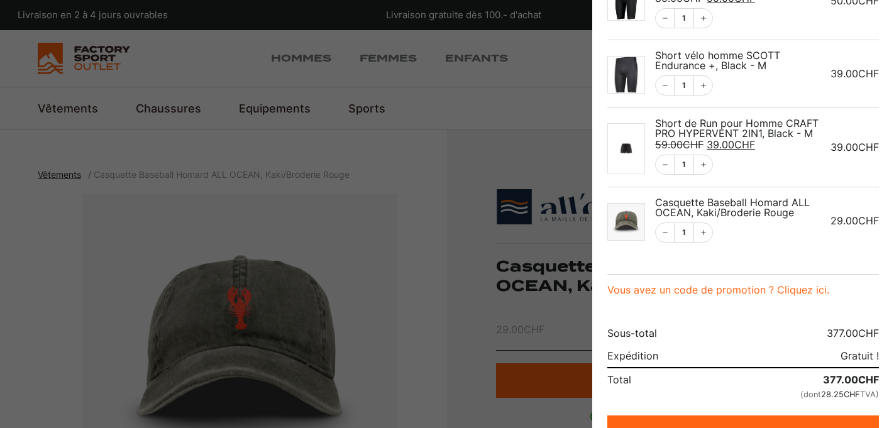
click at [540, 193] on div at bounding box center [447, 214] width 894 height 428
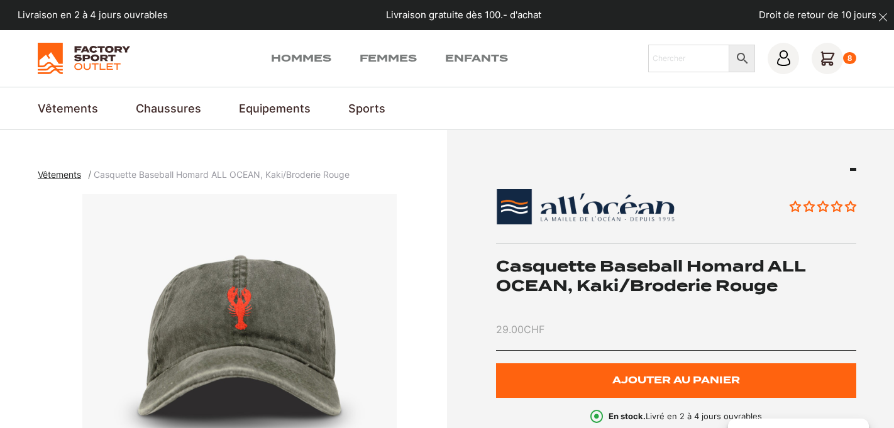
click at [831, 55] on icon at bounding box center [827, 58] width 31 height 31
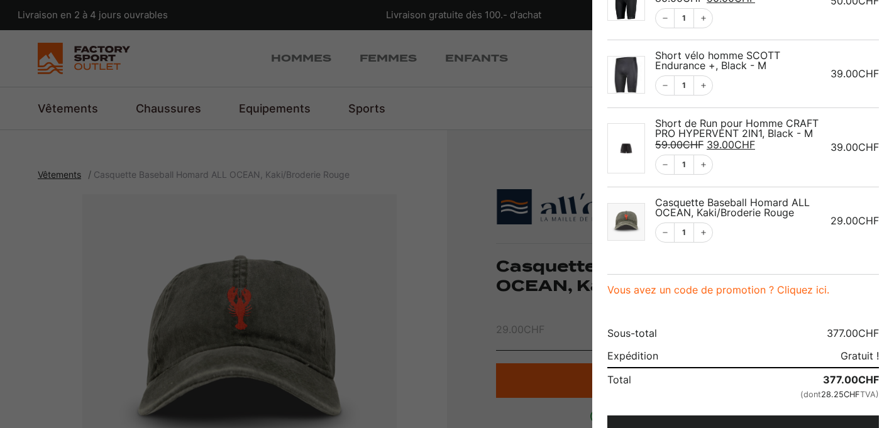
click at [706, 417] on link "Valider la commande" at bounding box center [744, 432] width 272 height 33
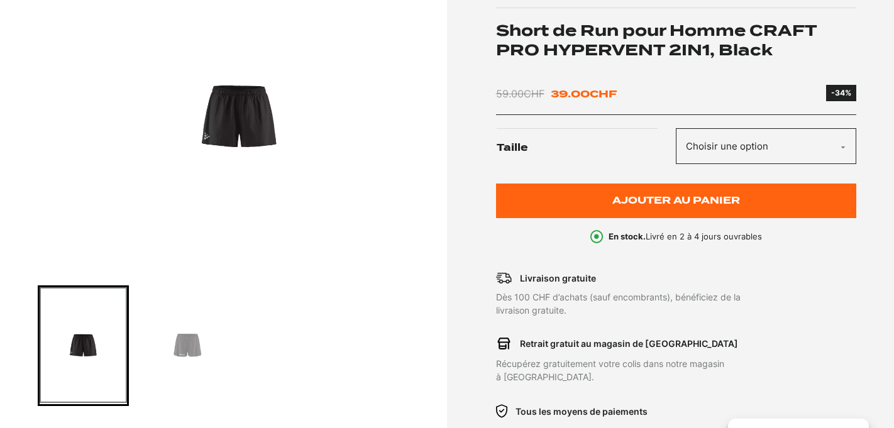
scroll to position [240, 0]
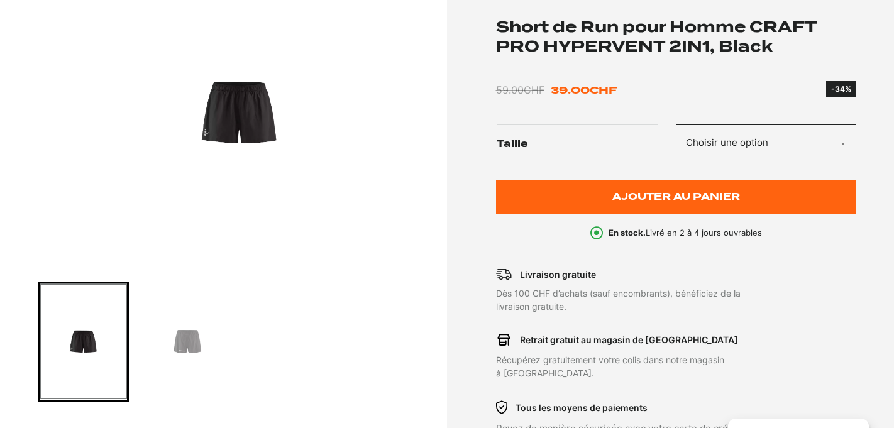
click at [175, 331] on img "Go to slide 2" at bounding box center [186, 342] width 87 height 117
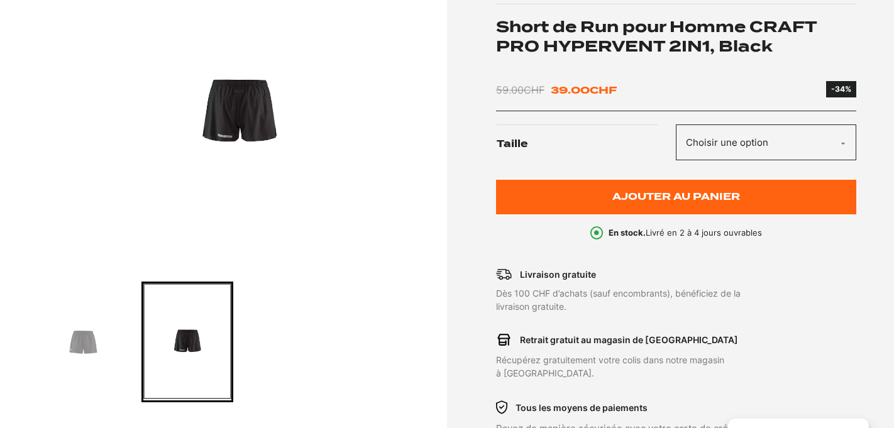
click at [115, 338] on img "Go to slide 1" at bounding box center [83, 342] width 87 height 117
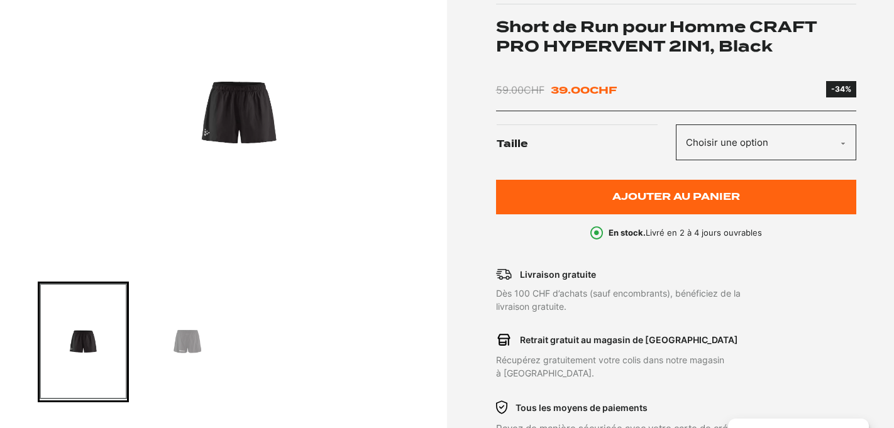
scroll to position [261, 0]
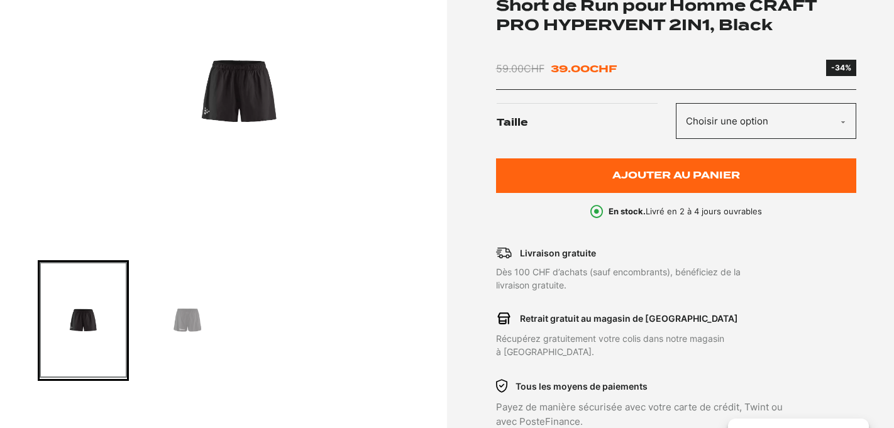
select select "M"
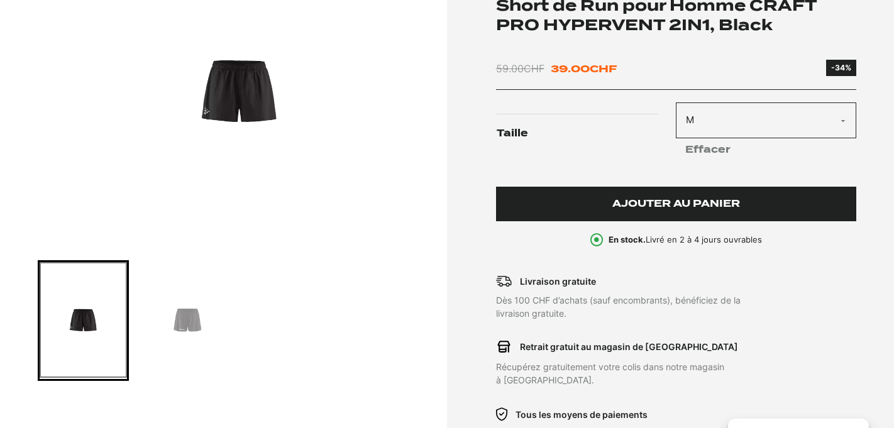
click at [683, 204] on span "Ajouter au panier" at bounding box center [677, 204] width 128 height 11
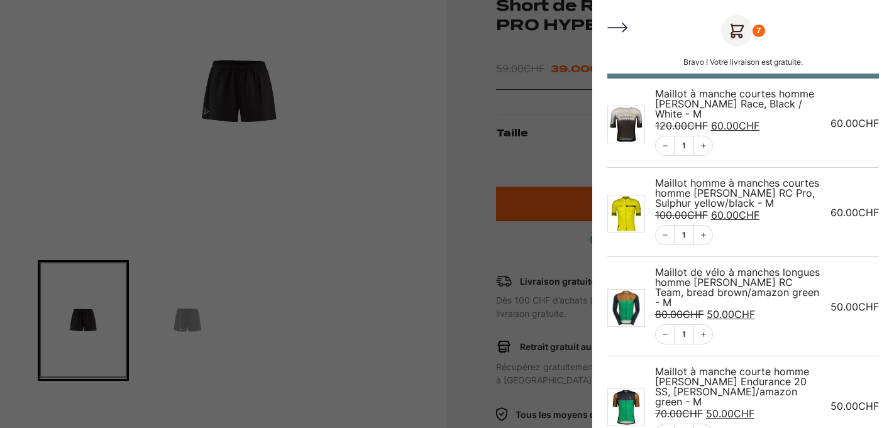
scroll to position [428, 0]
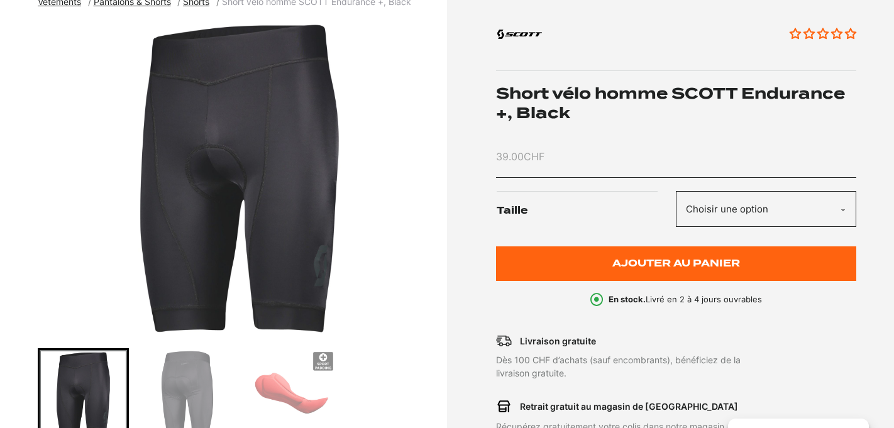
scroll to position [175, 0]
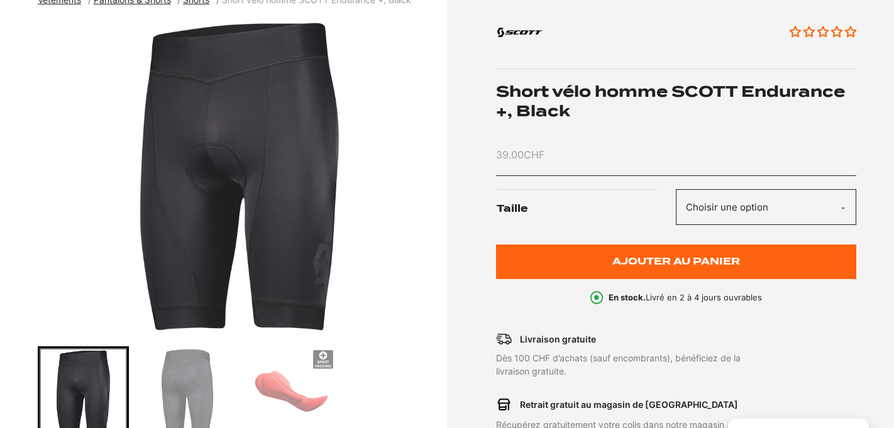
select select "M"
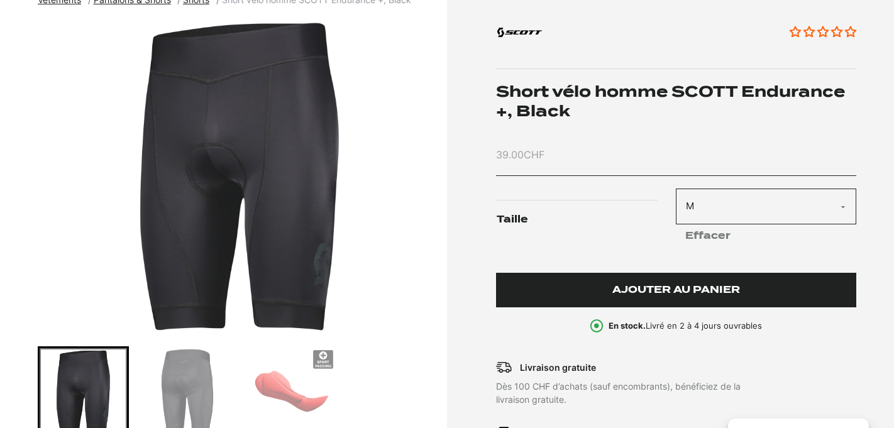
click at [653, 287] on span "Ajouter au panier" at bounding box center [677, 290] width 128 height 11
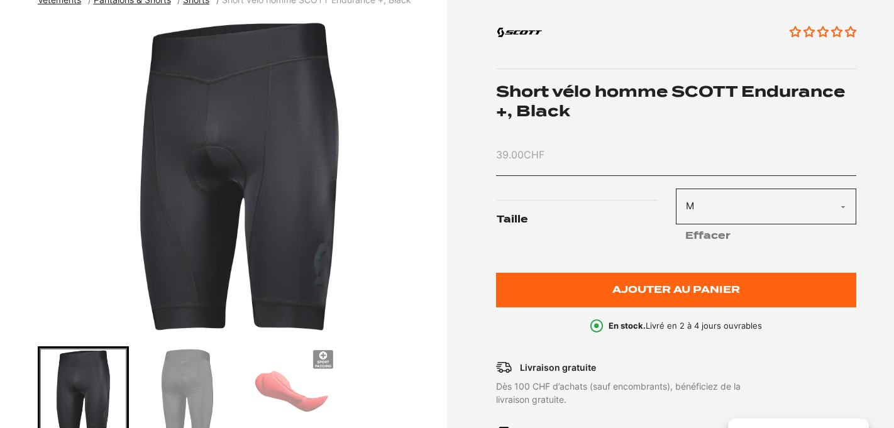
click at [185, 370] on img "Go to slide 2" at bounding box center [186, 391] width 87 height 87
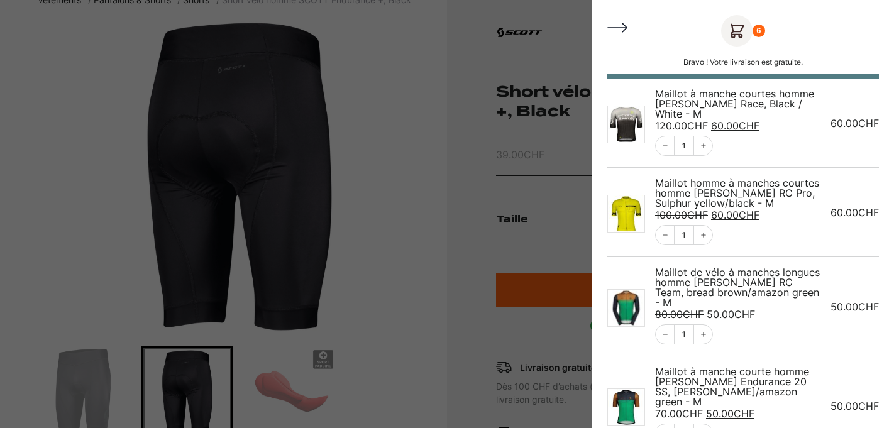
scroll to position [348, 0]
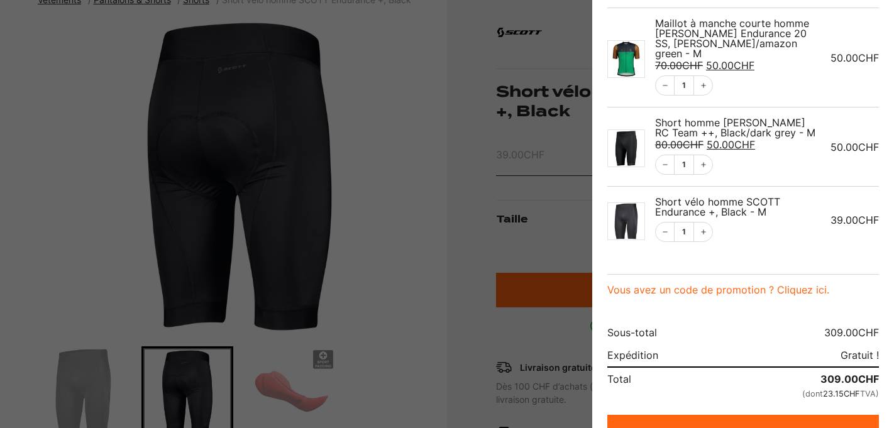
click at [540, 190] on div at bounding box center [447, 214] width 894 height 428
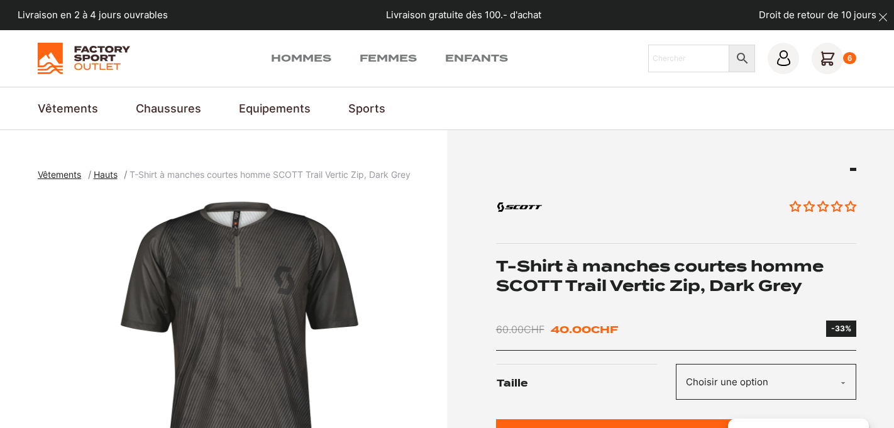
scroll to position [57, 0]
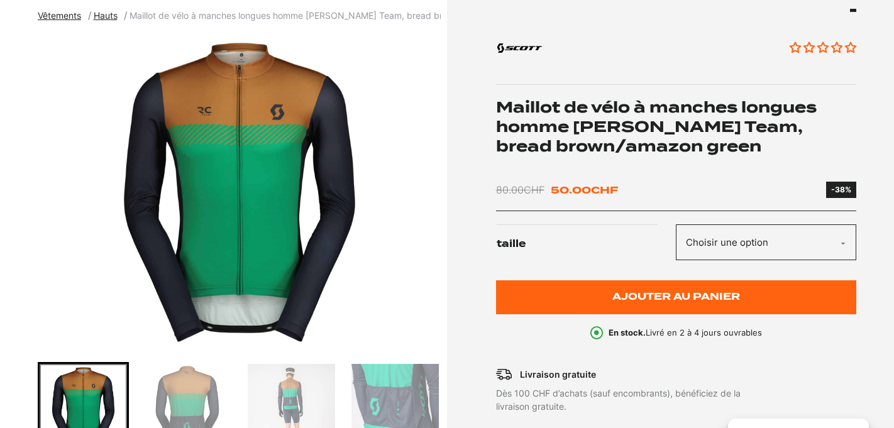
scroll to position [170, 0]
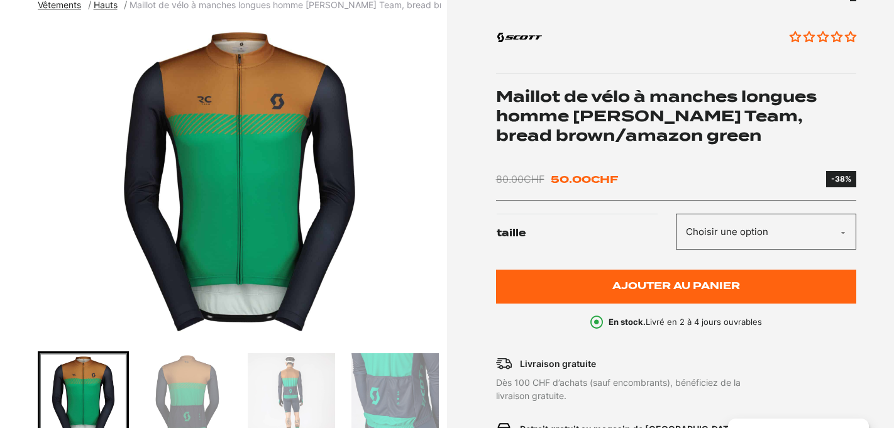
click at [191, 393] on img "Go to slide 2" at bounding box center [186, 396] width 87 height 87
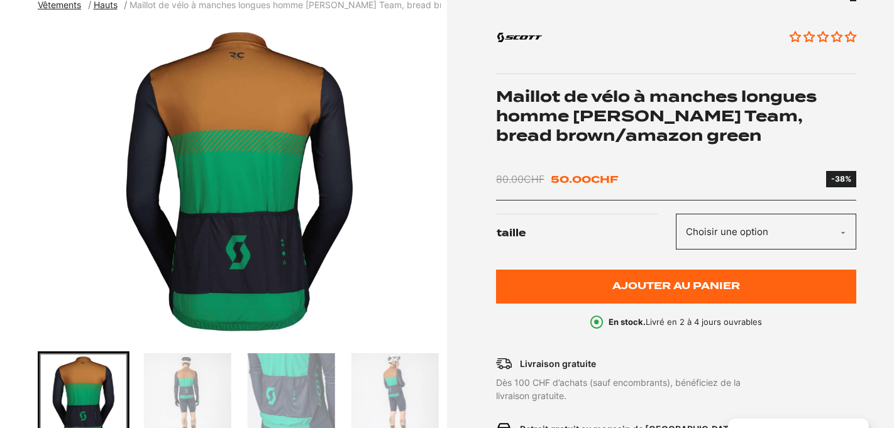
click at [215, 397] on img "Go to slide 3" at bounding box center [186, 396] width 87 height 87
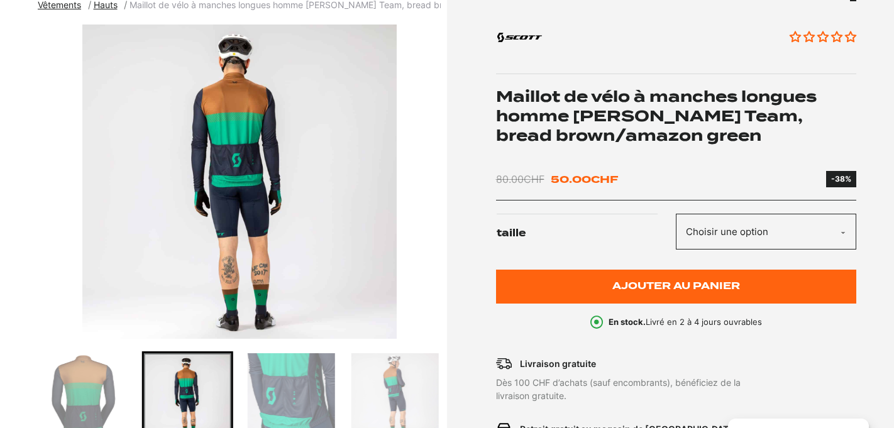
click at [272, 404] on img "Go to slide 4" at bounding box center [291, 396] width 87 height 87
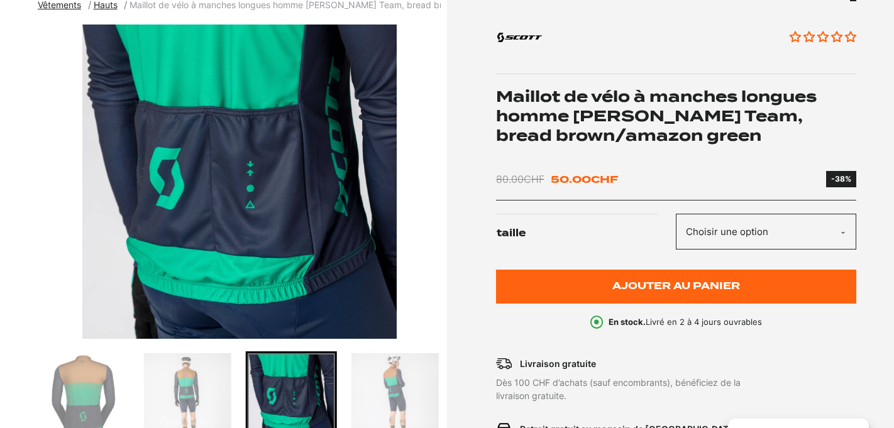
click at [375, 401] on img "Go to slide 5" at bounding box center [395, 396] width 87 height 87
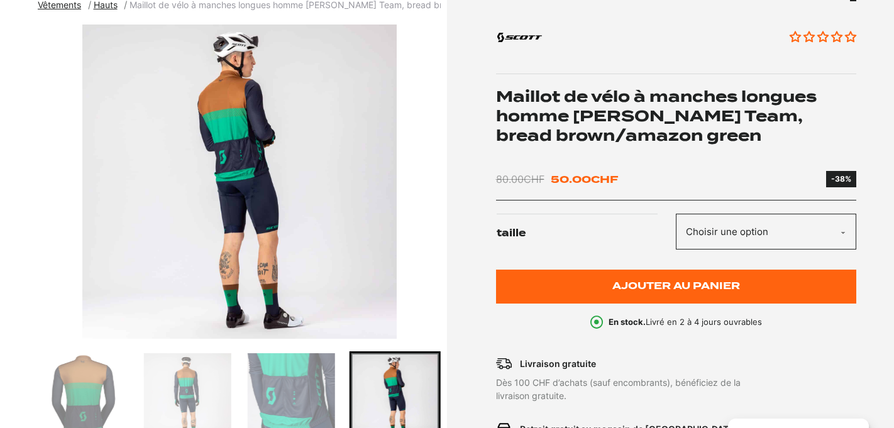
click at [197, 382] on img "Go to slide 3" at bounding box center [186, 396] width 87 height 87
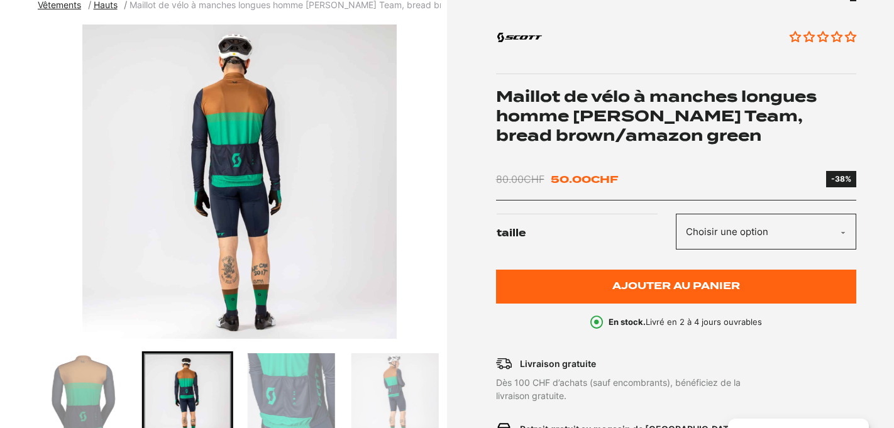
click at [278, 387] on img "Go to slide 4" at bounding box center [291, 396] width 87 height 87
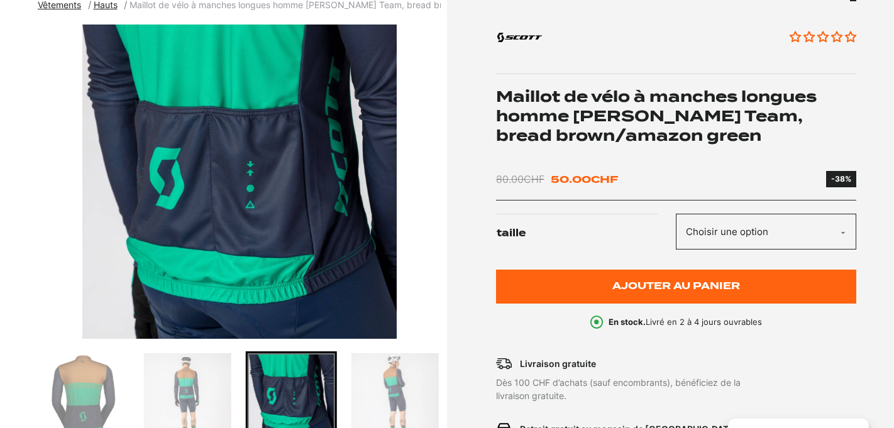
click at [709, 208] on div "Aucun avis Maillot de vélo à manches longues homme Scott RC Team, bread brown/a…" at bounding box center [676, 163] width 361 height 331
select select "M"
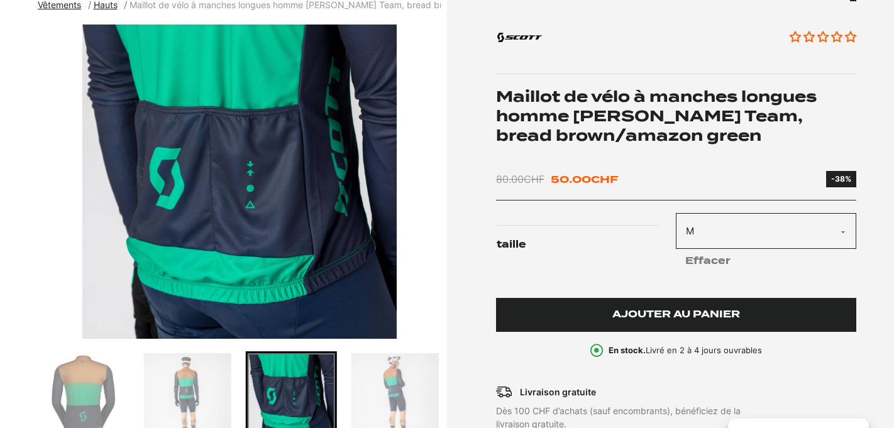
click at [670, 320] on span "Ajouter au panier" at bounding box center [677, 314] width 128 height 11
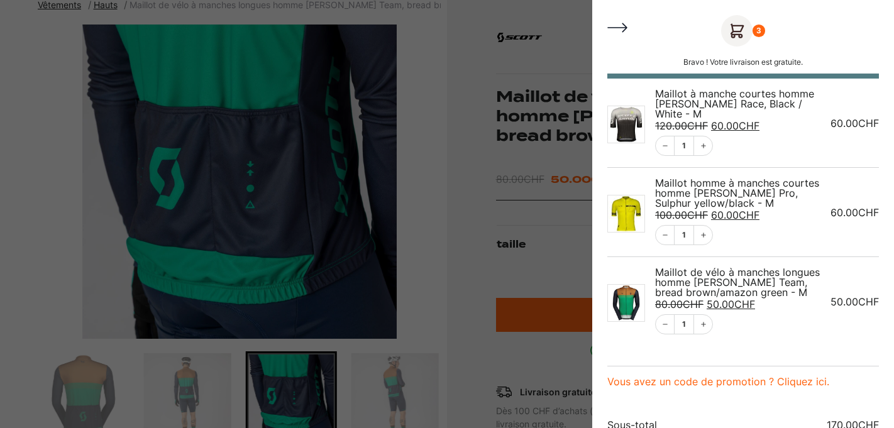
scroll to position [112, 0]
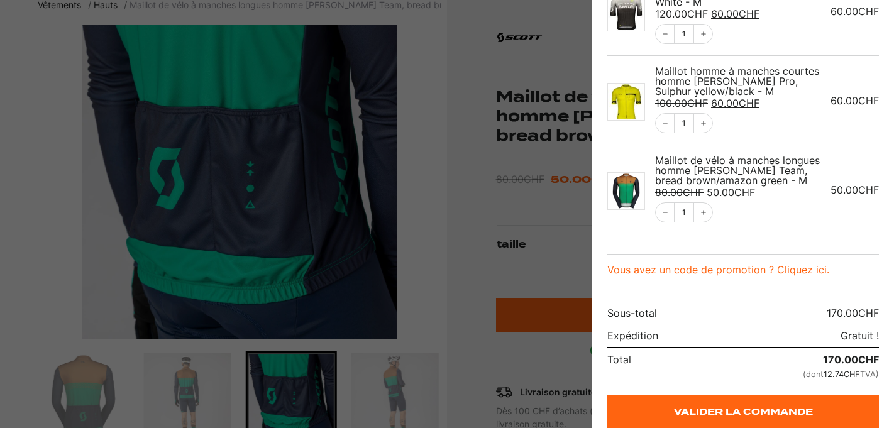
click at [514, 204] on div at bounding box center [447, 214] width 894 height 428
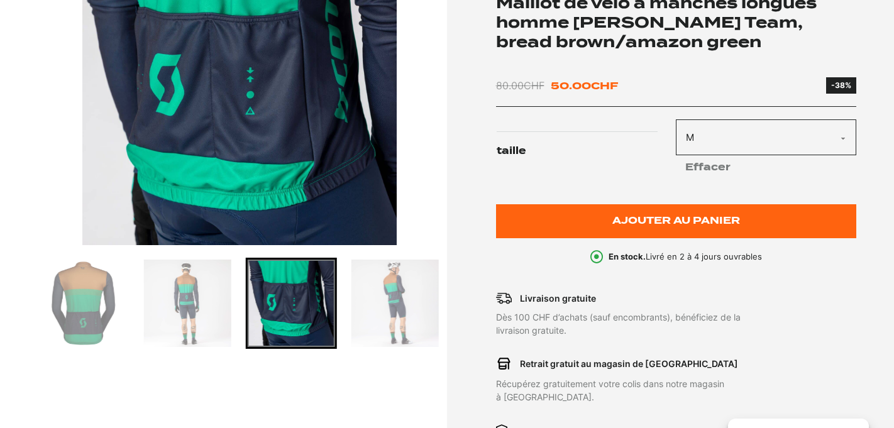
scroll to position [270, 0]
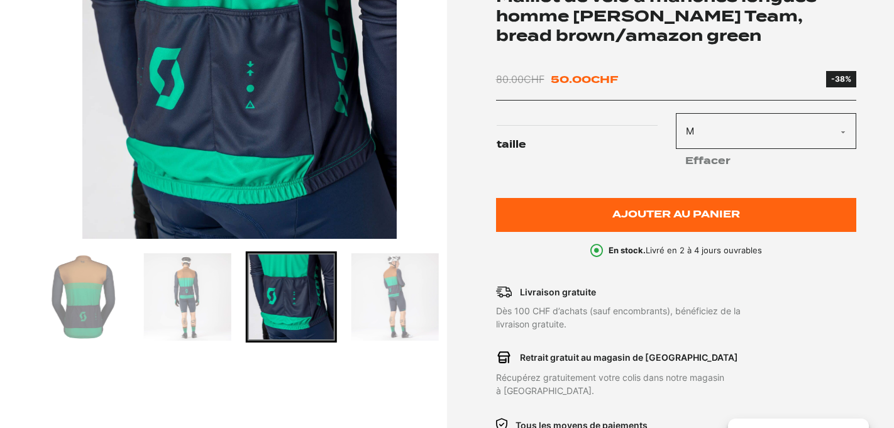
click at [122, 296] on img "Go to slide 2" at bounding box center [83, 296] width 87 height 87
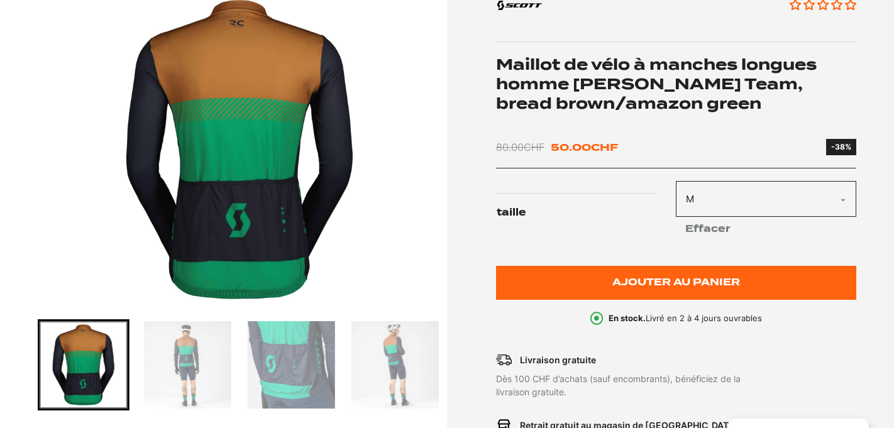
scroll to position [186, 0]
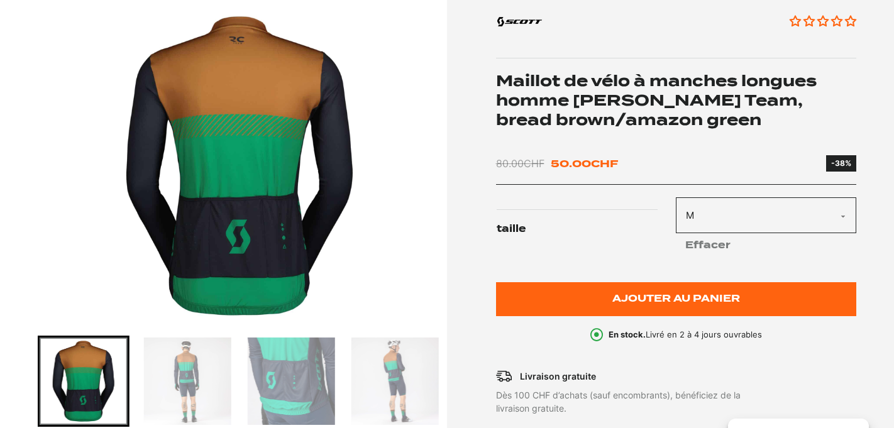
click at [220, 384] on img "Go to slide 3" at bounding box center [186, 381] width 87 height 87
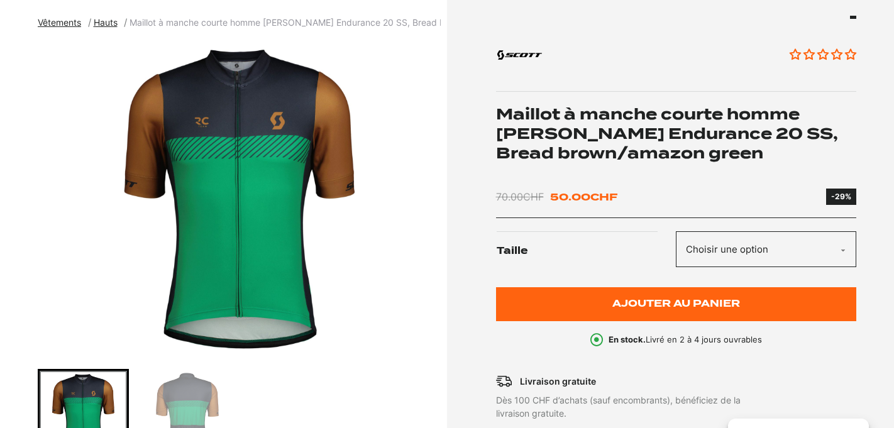
scroll to position [209, 0]
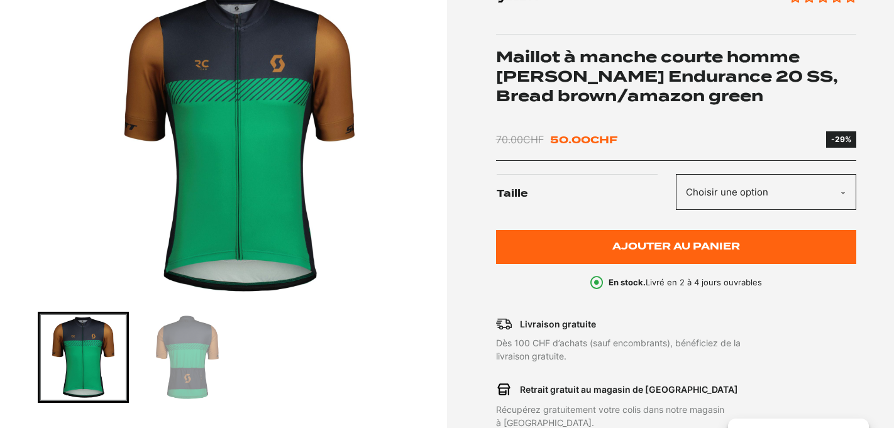
click at [186, 355] on img "Go to slide 2" at bounding box center [186, 357] width 87 height 87
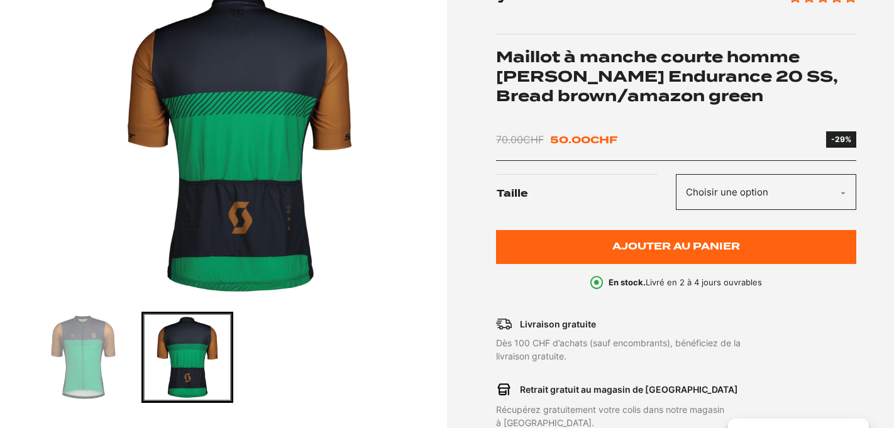
select select "M"
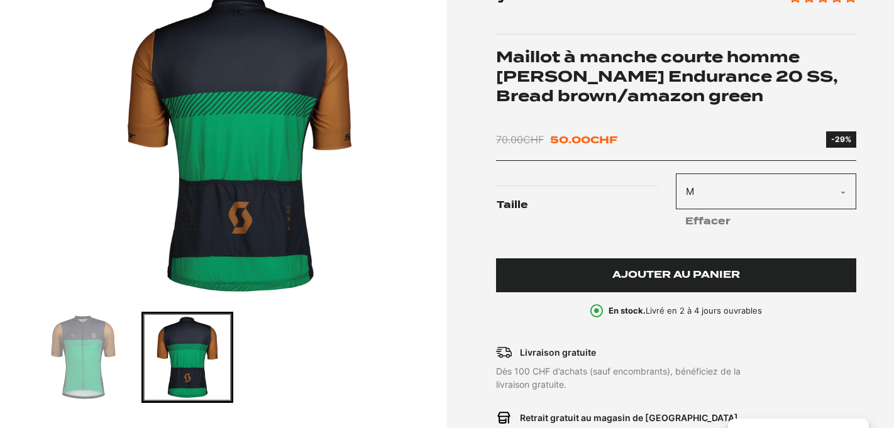
click at [688, 279] on span "Ajouter au panier" at bounding box center [677, 275] width 128 height 11
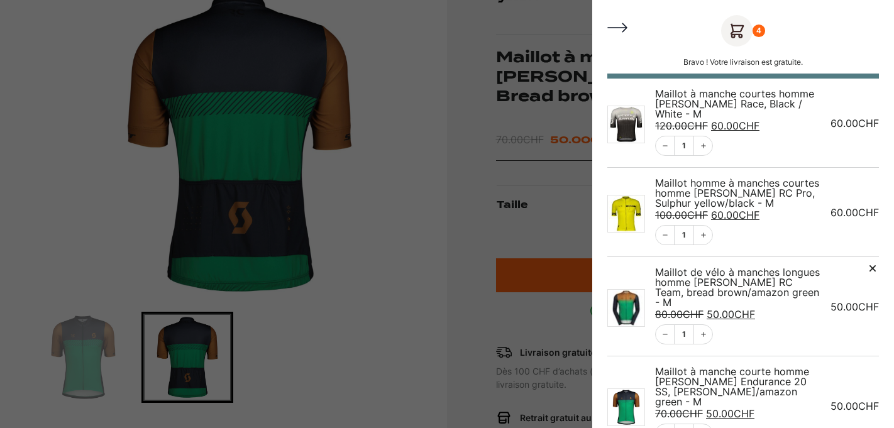
scroll to position [201, 0]
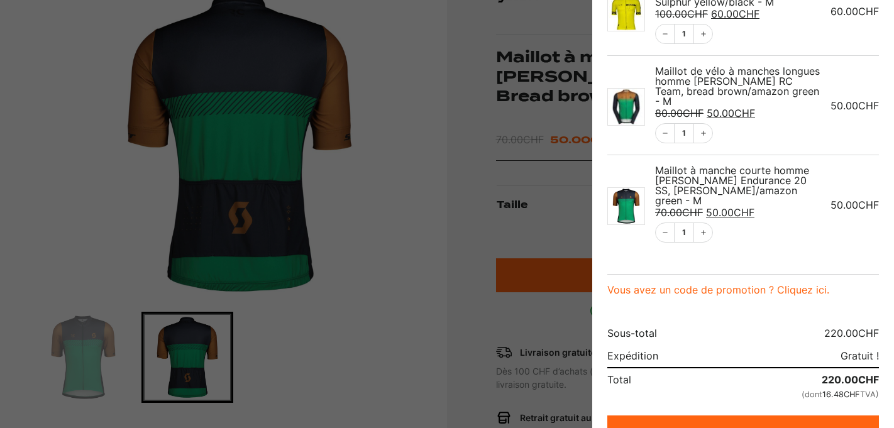
click at [516, 162] on div at bounding box center [447, 214] width 894 height 428
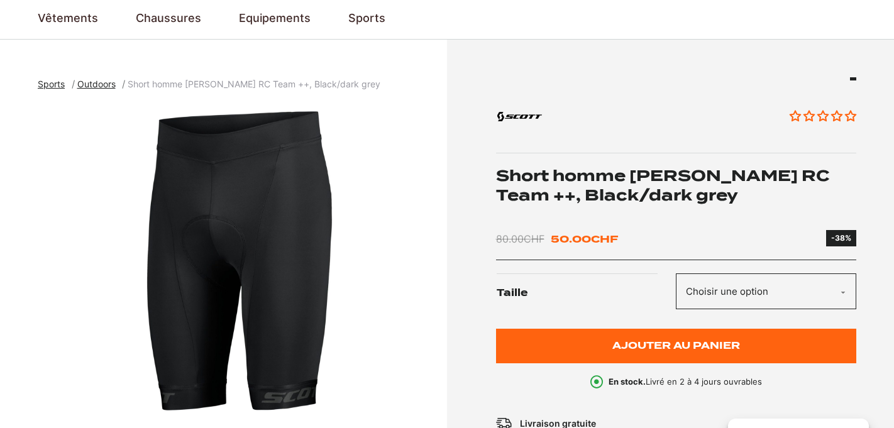
scroll to position [108, 0]
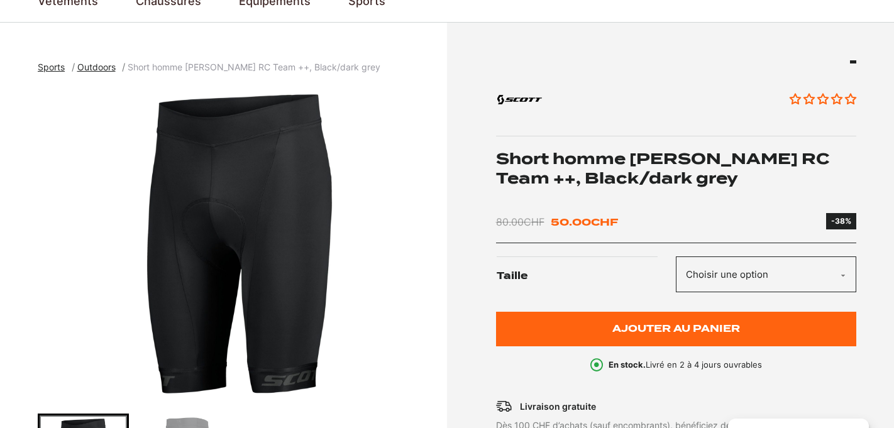
select select "M"
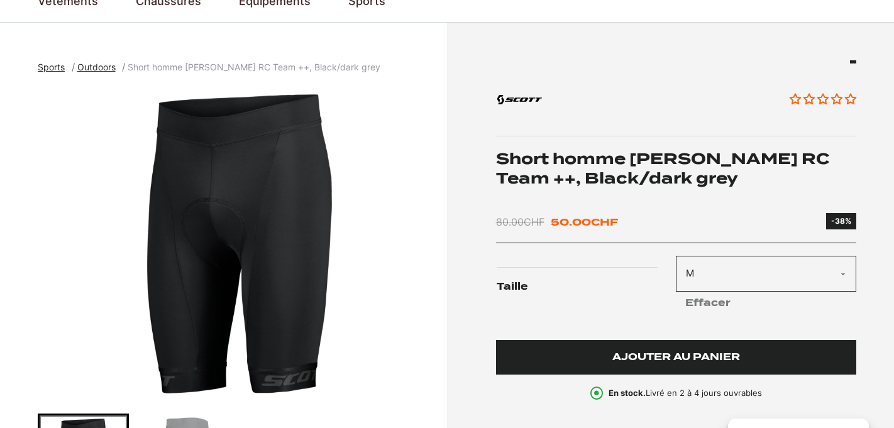
click at [687, 353] on span "Ajouter au panier" at bounding box center [677, 357] width 128 height 11
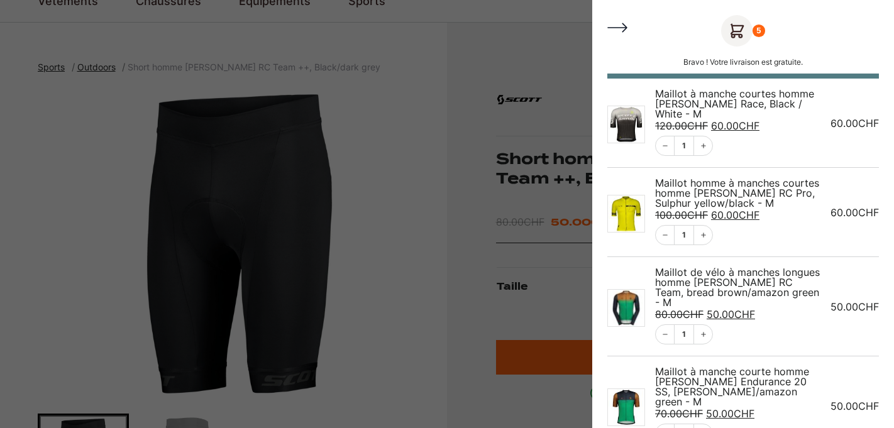
scroll to position [280, 0]
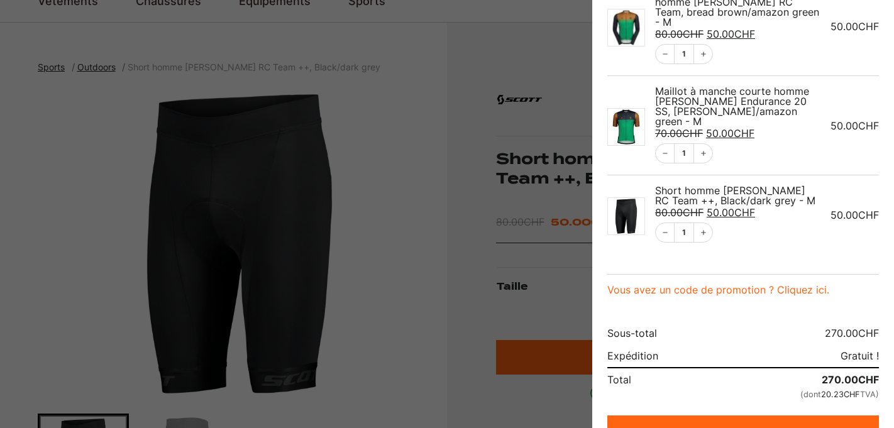
click at [532, 86] on div at bounding box center [447, 214] width 894 height 428
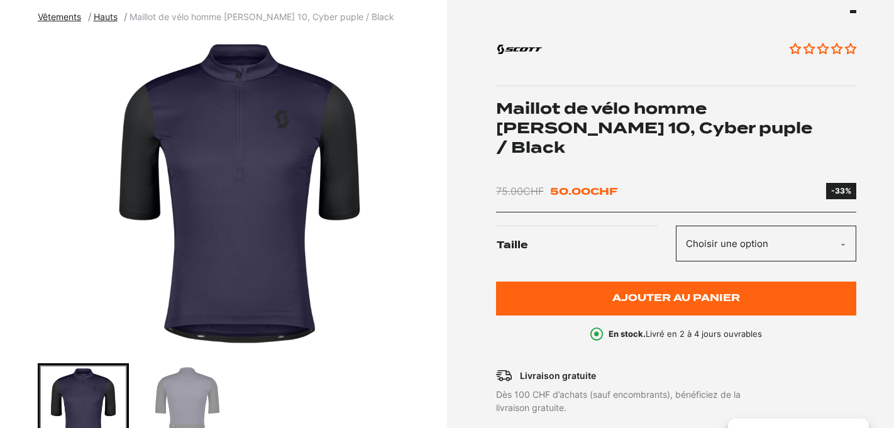
scroll to position [162, 0]
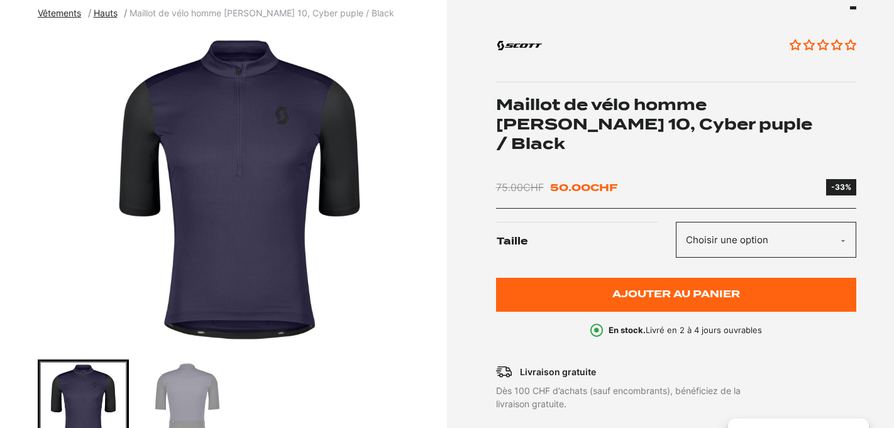
click at [213, 399] on img "Go to slide 2" at bounding box center [186, 405] width 87 height 87
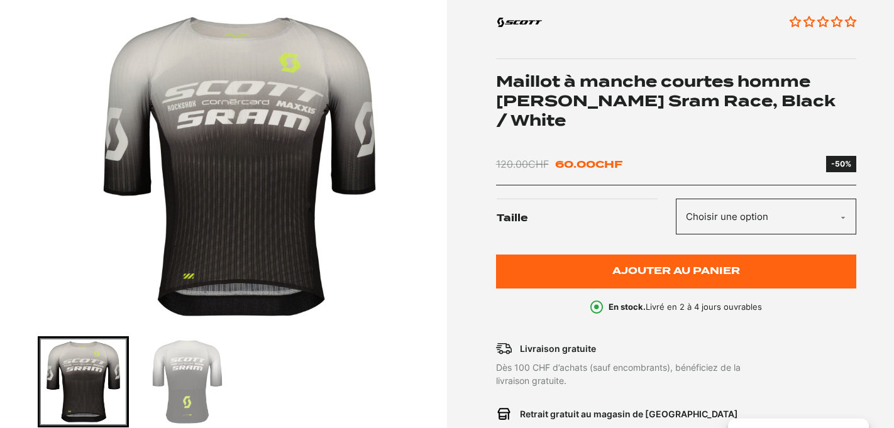
scroll to position [186, 0]
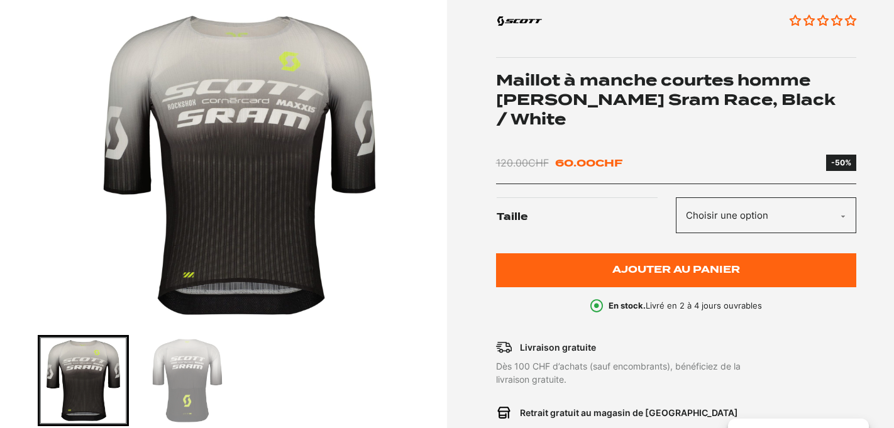
click at [188, 373] on img "Go to slide 2" at bounding box center [186, 380] width 87 height 87
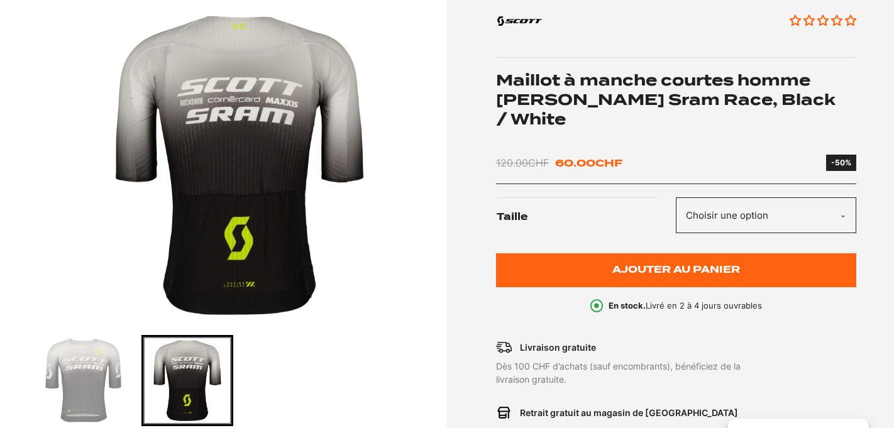
click at [99, 396] on img "Go to slide 1" at bounding box center [83, 380] width 87 height 87
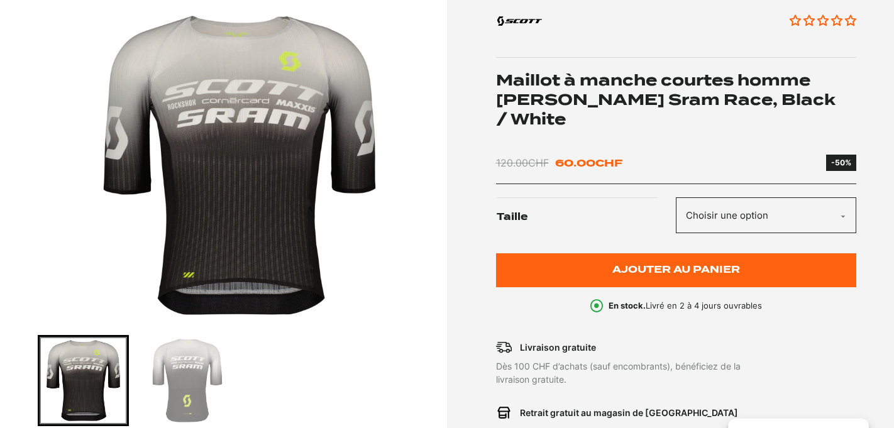
click at [718, 215] on td "Choisir une option M Effacer" at bounding box center [766, 219] width 180 height 44
select select "M"
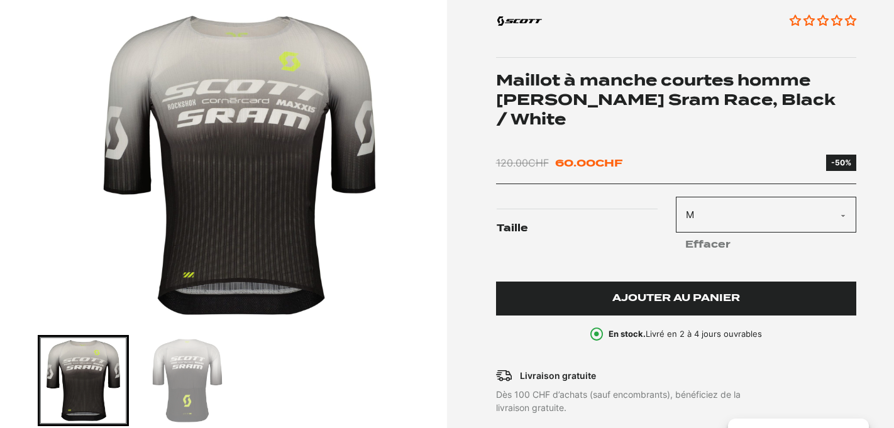
click at [684, 293] on span "Ajouter au panier" at bounding box center [677, 298] width 128 height 11
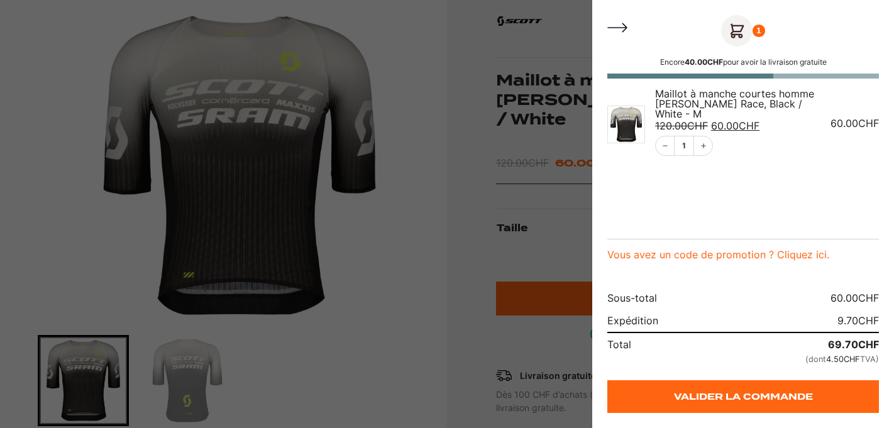
click at [553, 234] on div at bounding box center [447, 214] width 894 height 428
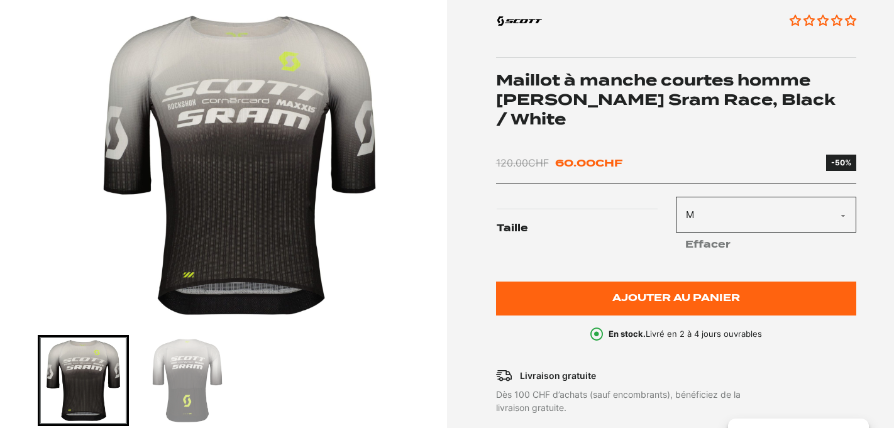
scroll to position [168, 0]
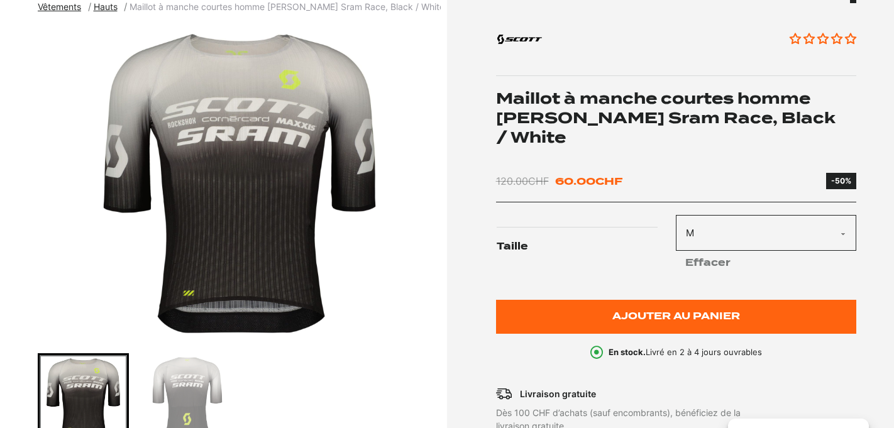
click at [209, 382] on img "Go to slide 2" at bounding box center [186, 398] width 87 height 87
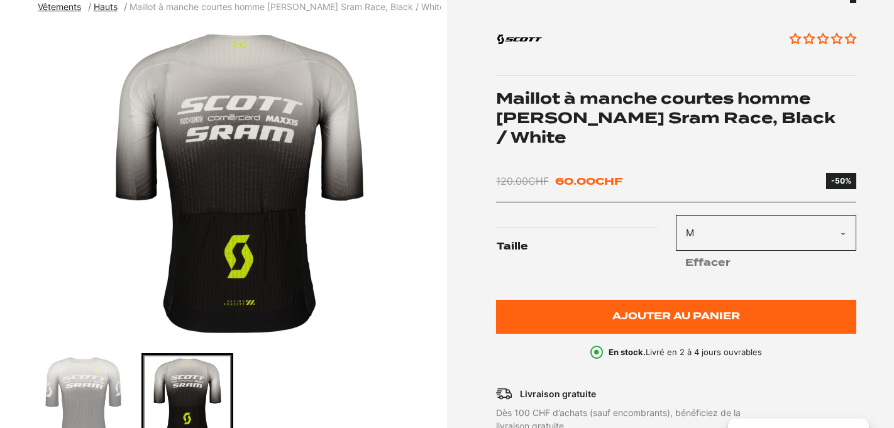
click at [126, 392] on img "Go to slide 1" at bounding box center [83, 398] width 87 height 87
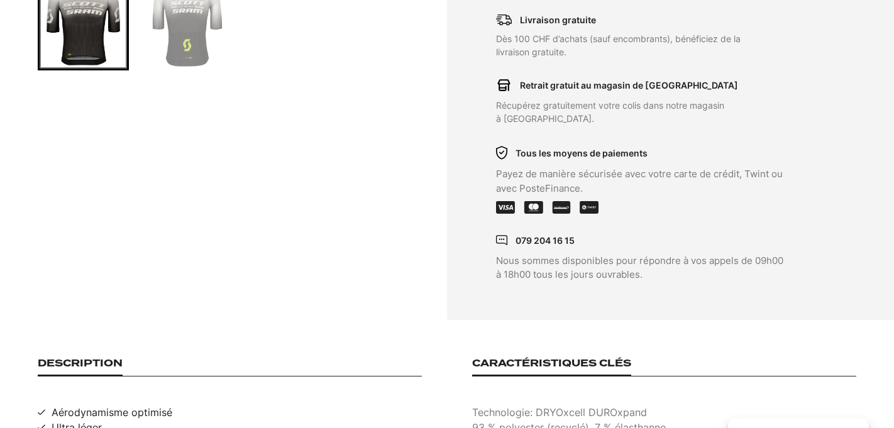
scroll to position [729, 0]
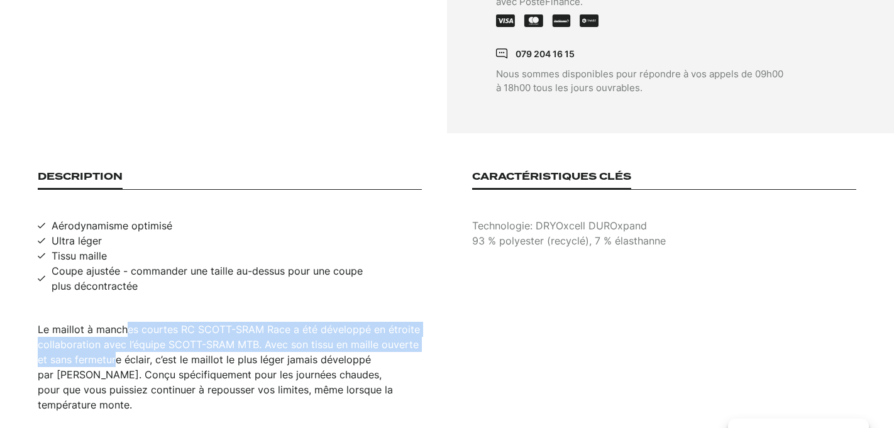
drag, startPoint x: 126, startPoint y: 295, endPoint x: 118, endPoint y: 331, distance: 37.2
click at [118, 331] on div "Le maillot à manches courtes RC SCOTT-SRAM Race a été développé en étroite coll…" at bounding box center [230, 367] width 384 height 91
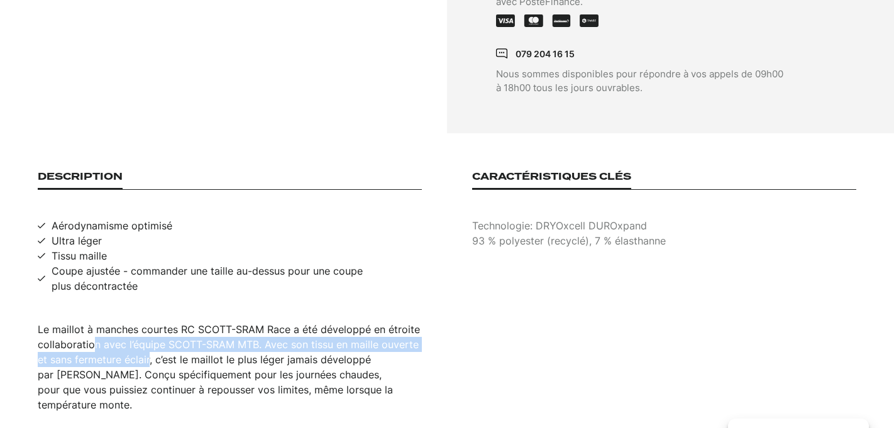
drag, startPoint x: 150, startPoint y: 328, endPoint x: 95, endPoint y: 313, distance: 56.8
click at [95, 322] on div "Le maillot à manches courtes RC SCOTT-SRAM Race a été développé en étroite coll…" at bounding box center [230, 367] width 384 height 91
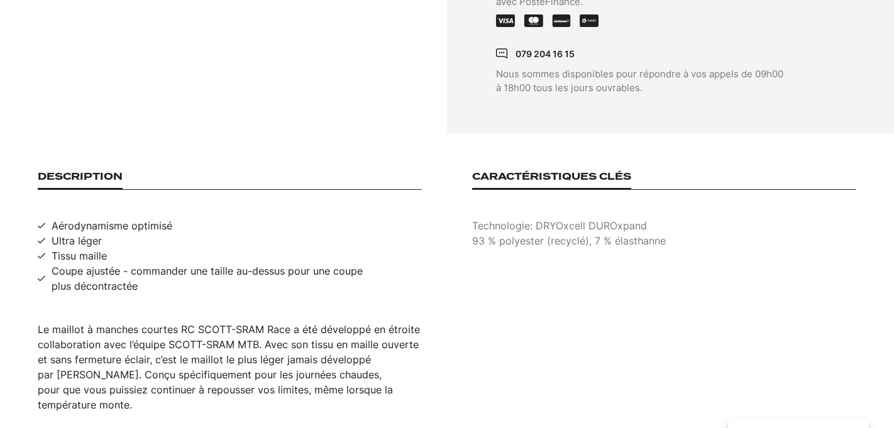
click at [94, 322] on div "Le maillot à manches courtes RC SCOTT-SRAM Race a été développé en étroite coll…" at bounding box center [230, 367] width 384 height 91
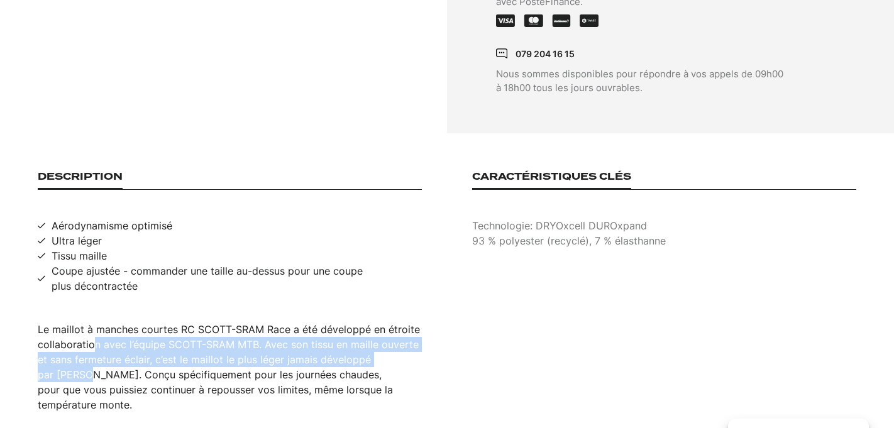
drag, startPoint x: 94, startPoint y: 313, endPoint x: 74, endPoint y: 344, distance: 36.8
click at [74, 344] on div "Le maillot à manches courtes RC SCOTT-SRAM Race a été développé en étroite coll…" at bounding box center [230, 367] width 384 height 91
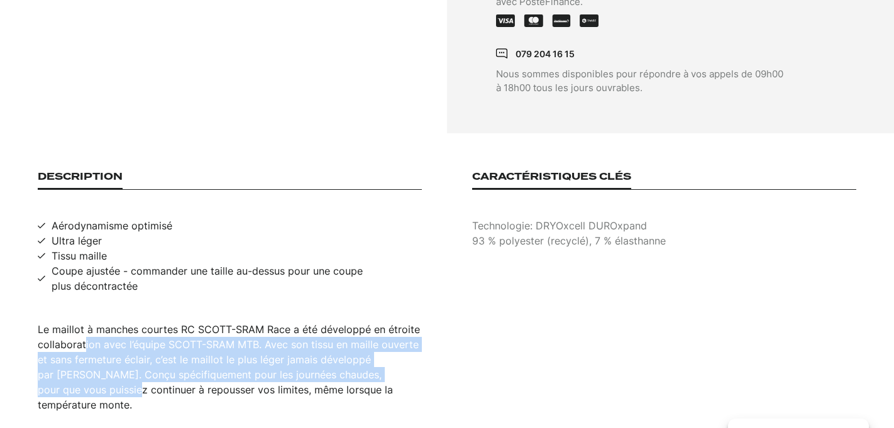
drag, startPoint x: 86, startPoint y: 312, endPoint x: 108, endPoint y: 356, distance: 49.2
click at [109, 357] on div "Le maillot à manches courtes RC SCOTT-SRAM Race a été développé en étroite coll…" at bounding box center [230, 367] width 384 height 91
click at [108, 356] on div "Le maillot à manches courtes RC SCOTT-SRAM Race a été développé en étroite coll…" at bounding box center [230, 367] width 384 height 91
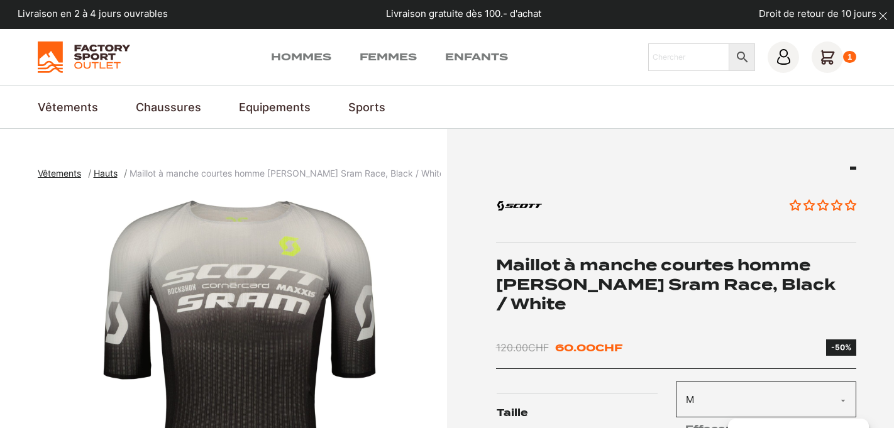
scroll to position [23, 0]
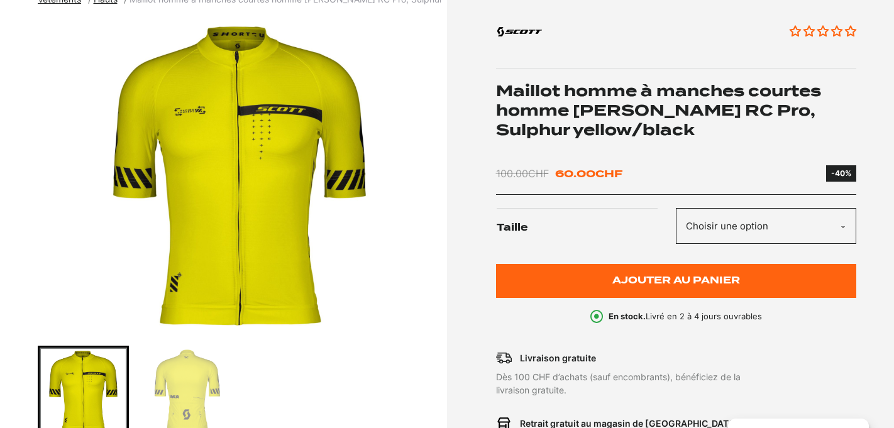
scroll to position [177, 0]
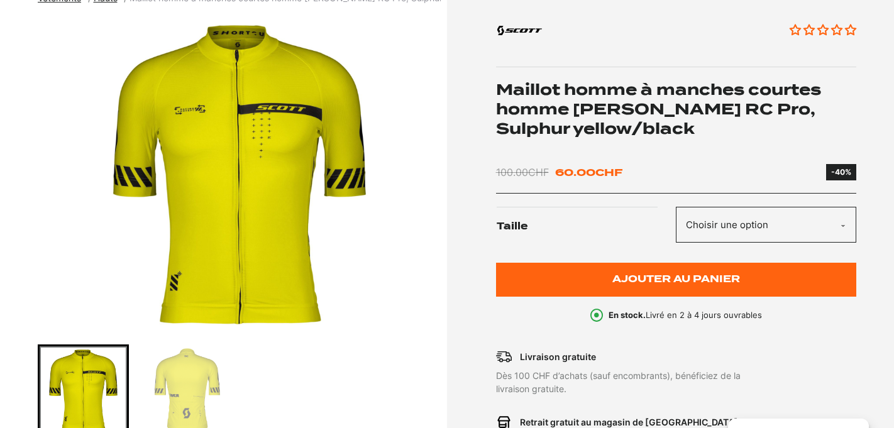
click at [197, 397] on img "Go to slide 2" at bounding box center [186, 390] width 87 height 87
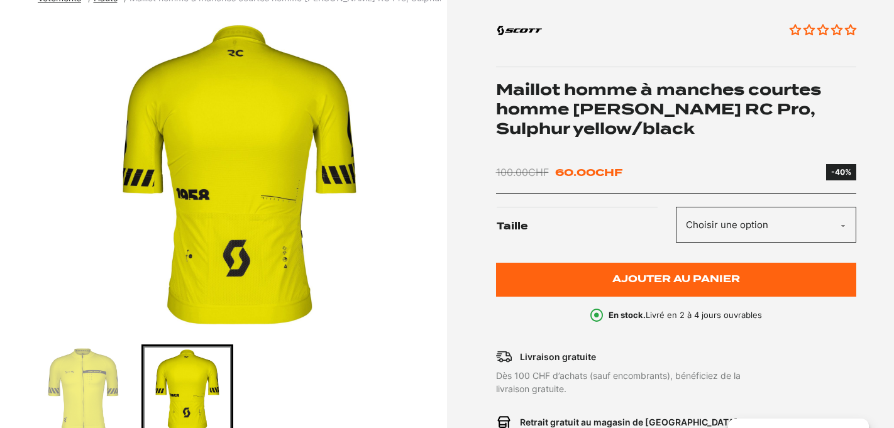
click at [99, 408] on img "Go to slide 1" at bounding box center [83, 390] width 87 height 87
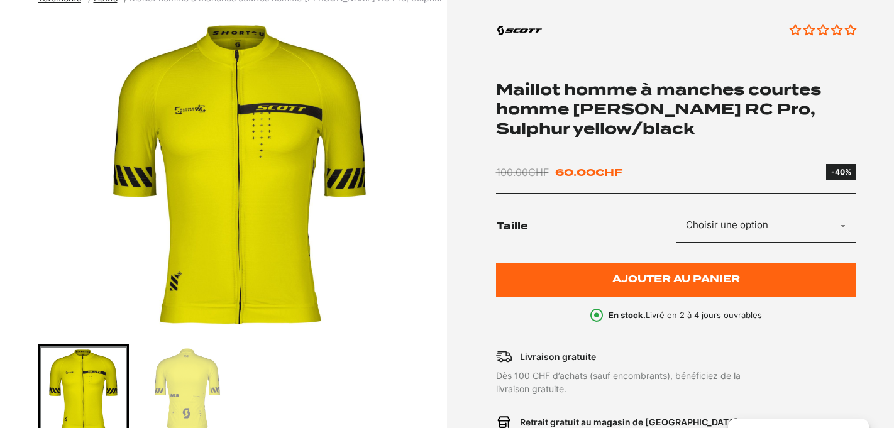
click at [178, 411] on img "Go to slide 2" at bounding box center [186, 390] width 87 height 87
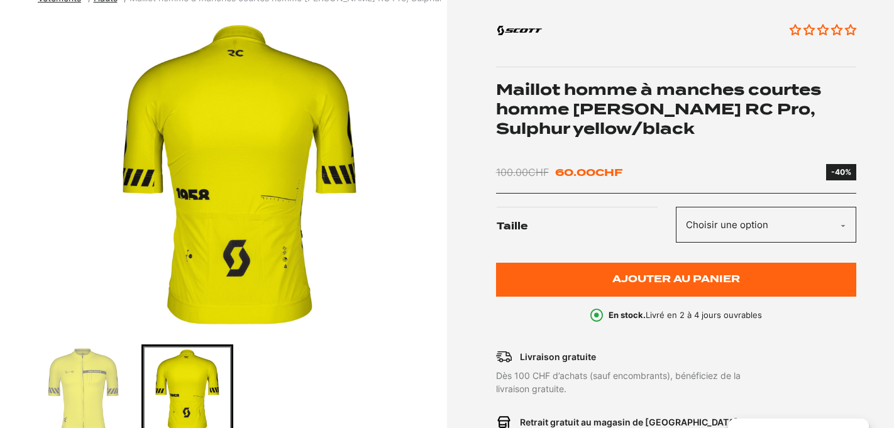
select select "M"
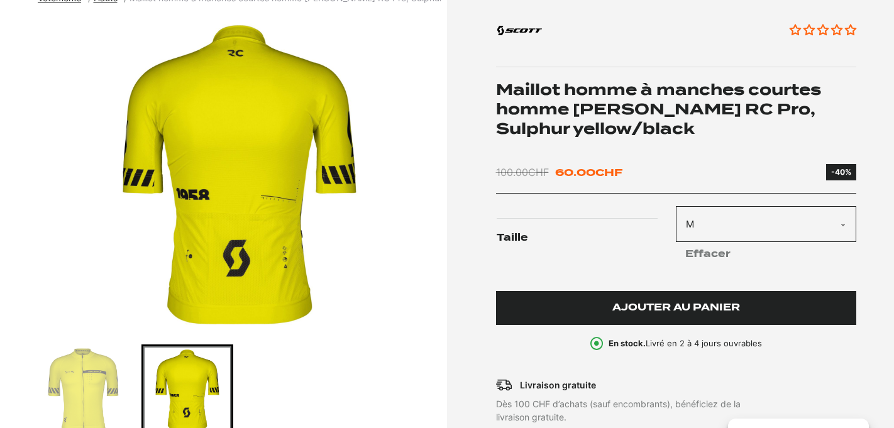
click at [701, 312] on span "Ajouter au panier" at bounding box center [677, 307] width 128 height 11
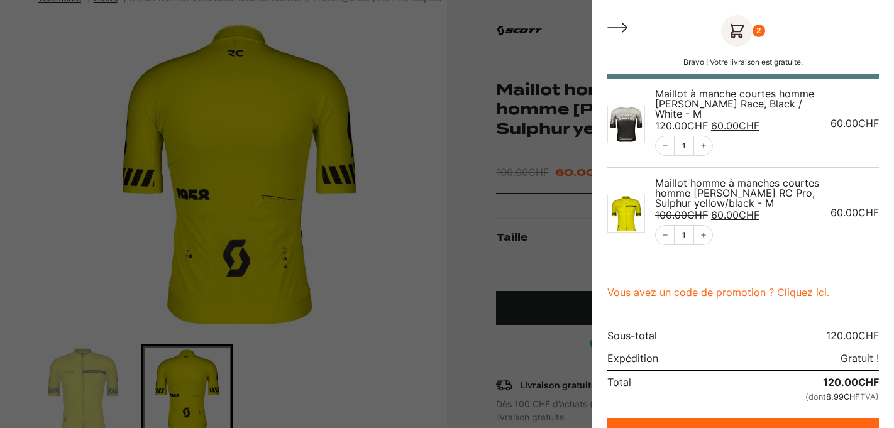
scroll to position [23, 0]
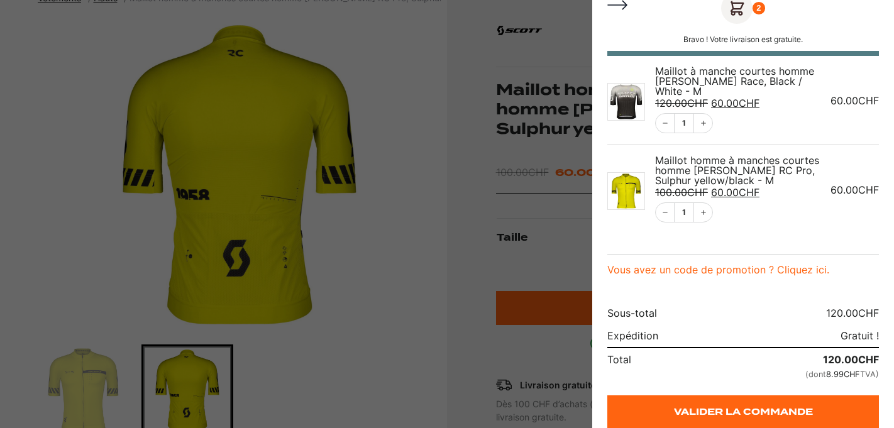
click at [546, 211] on div at bounding box center [447, 214] width 894 height 428
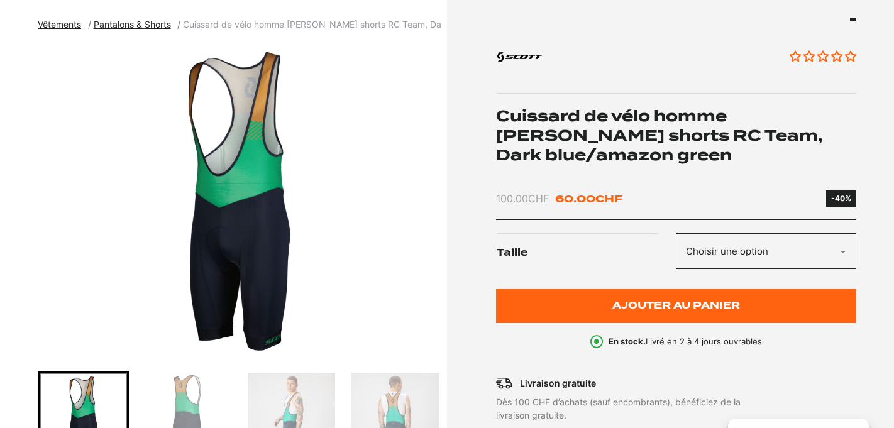
scroll to position [153, 0]
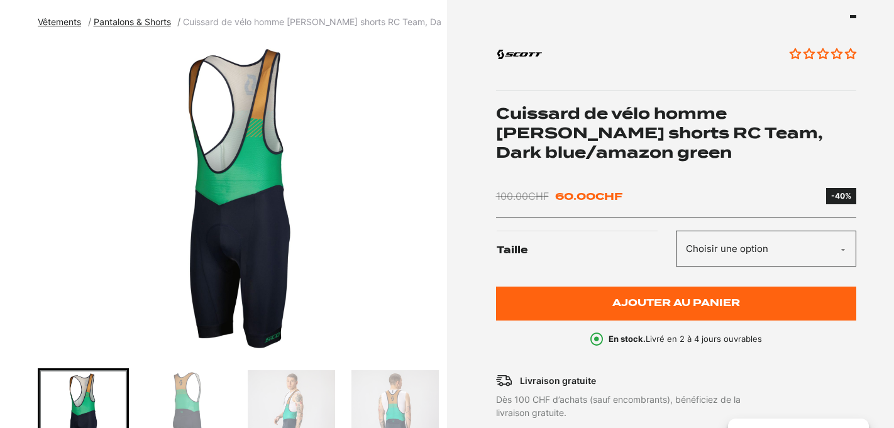
click at [184, 394] on img "Go to slide 2" at bounding box center [186, 413] width 87 height 87
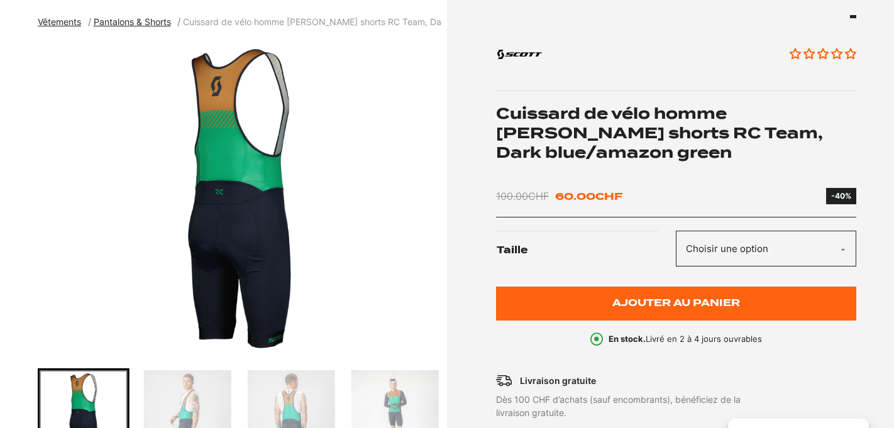
click at [265, 391] on img "Go to slide 4" at bounding box center [291, 413] width 87 height 87
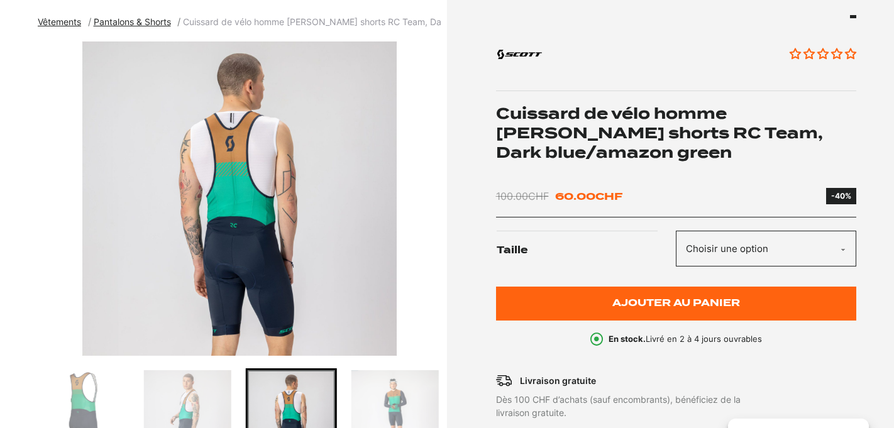
click at [364, 396] on img "Go to slide 5" at bounding box center [395, 413] width 87 height 87
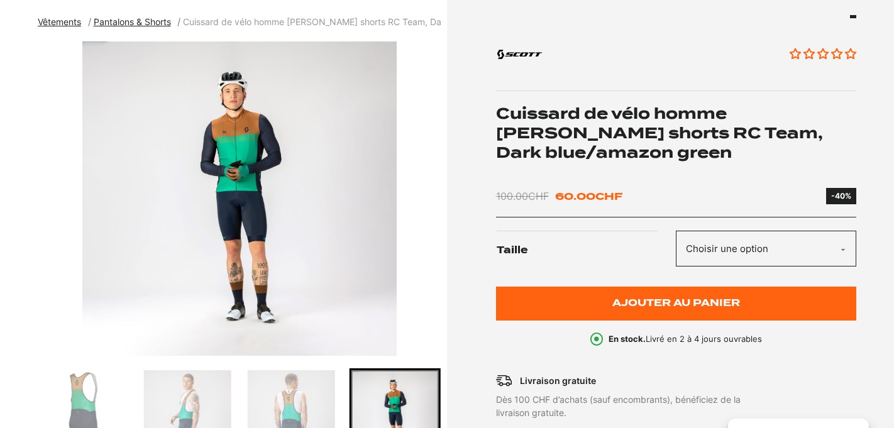
click at [114, 406] on img "Go to slide 2" at bounding box center [83, 413] width 87 height 87
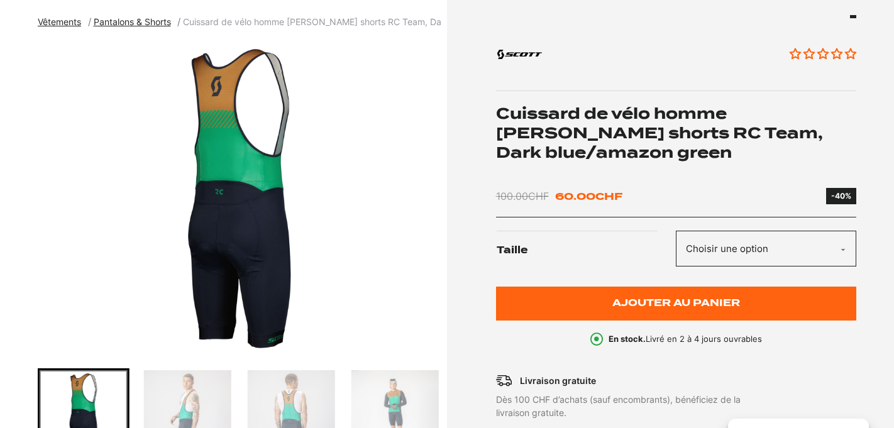
scroll to position [194, 0]
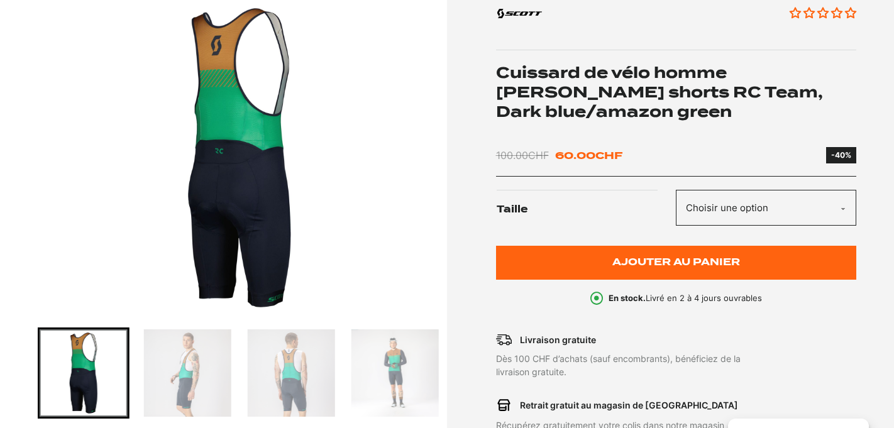
click at [210, 385] on img "Go to slide 3" at bounding box center [186, 373] width 87 height 87
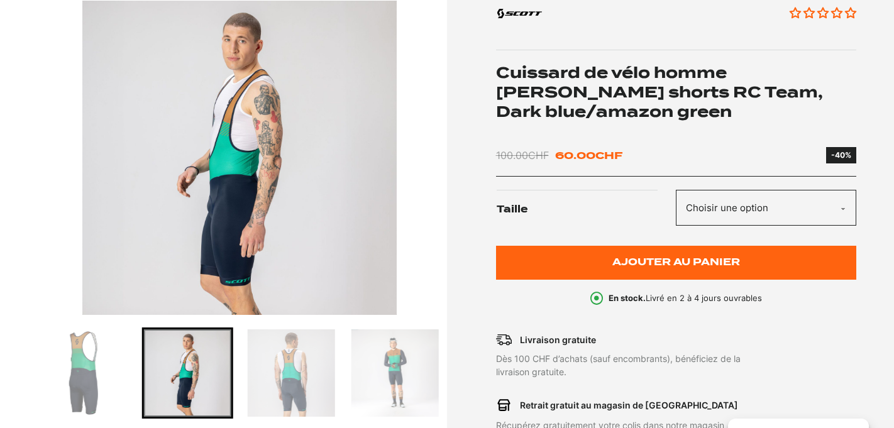
click at [252, 382] on img "Go to slide 4" at bounding box center [291, 373] width 87 height 87
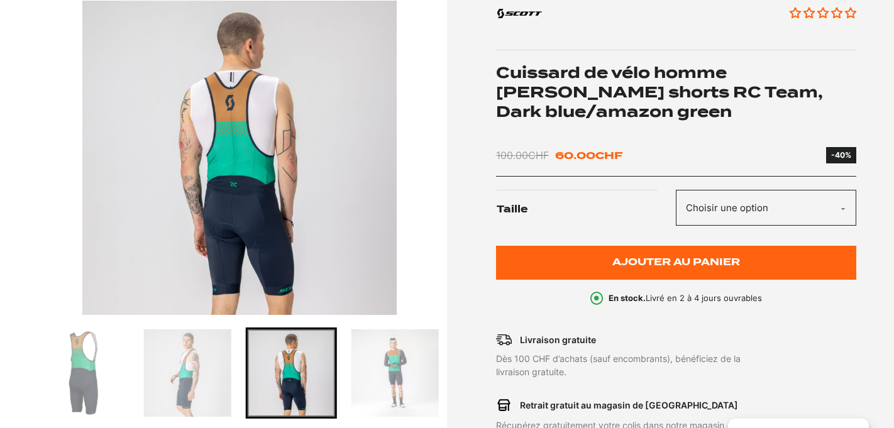
click at [364, 394] on img "Go to slide 5" at bounding box center [395, 373] width 87 height 87
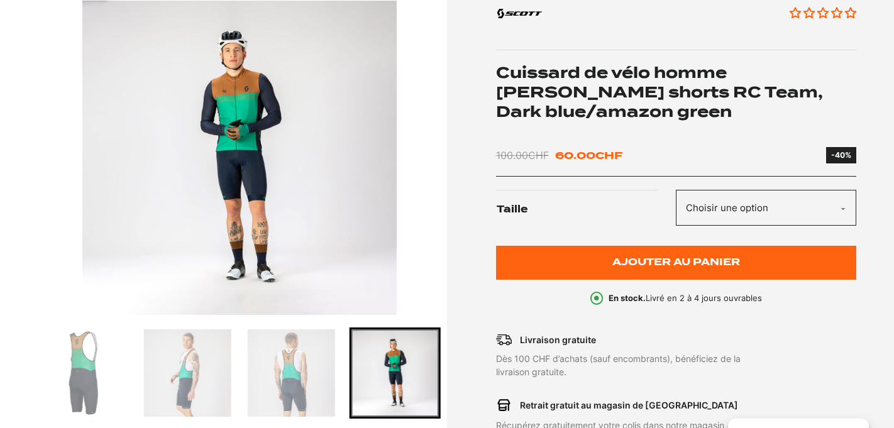
select select "M"
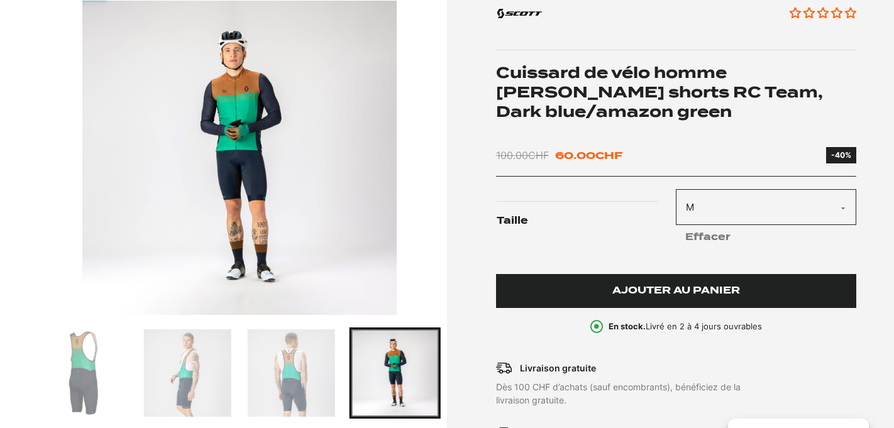
click at [675, 290] on span "Ajouter au panier" at bounding box center [677, 291] width 128 height 11
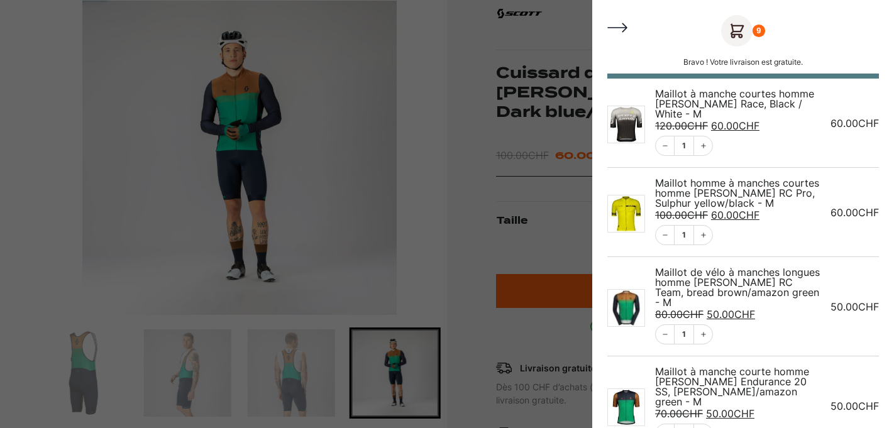
scroll to position [584, 0]
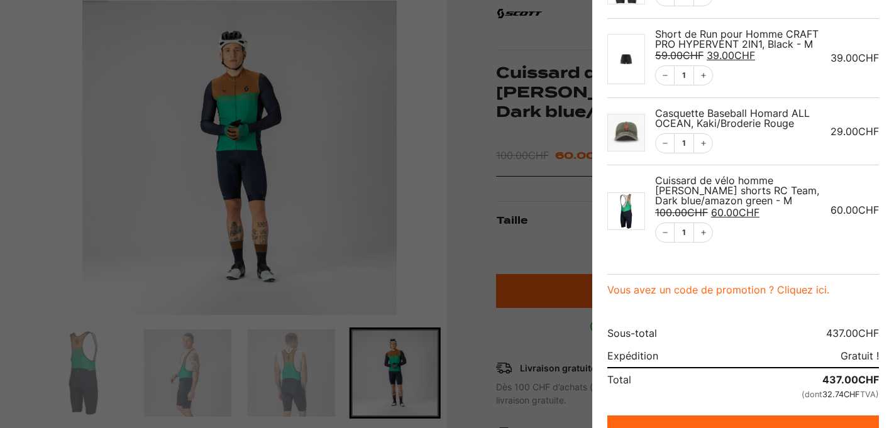
click at [499, 196] on div at bounding box center [447, 214] width 894 height 428
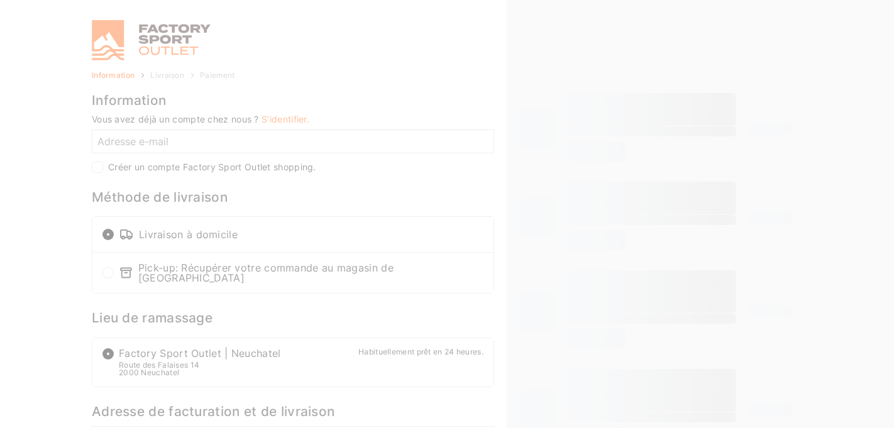
select select "NE"
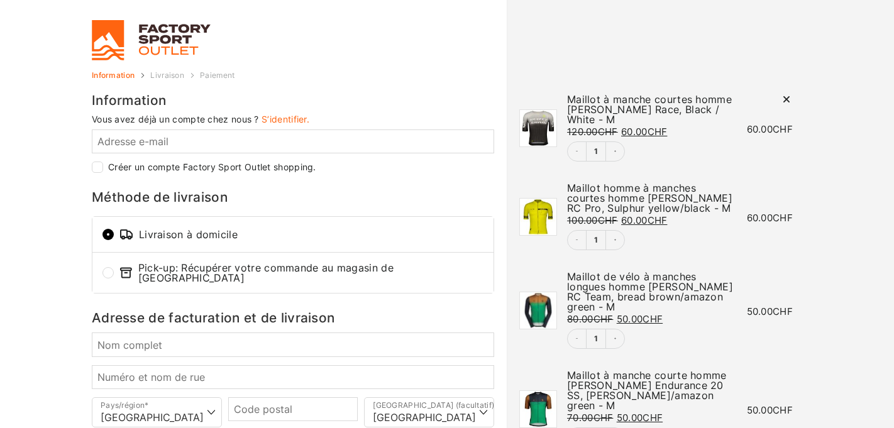
click at [547, 128] on img at bounding box center [538, 128] width 38 height 38
